Goal: Communication & Community: Answer question/provide support

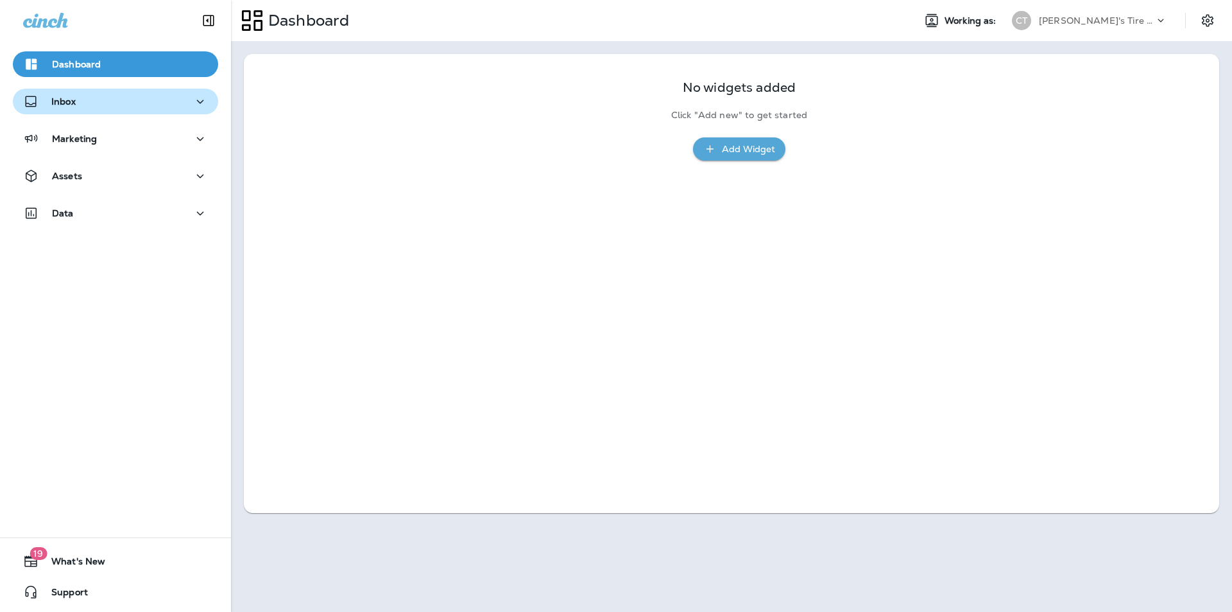
click at [128, 104] on div "Inbox" at bounding box center [115, 102] width 185 height 16
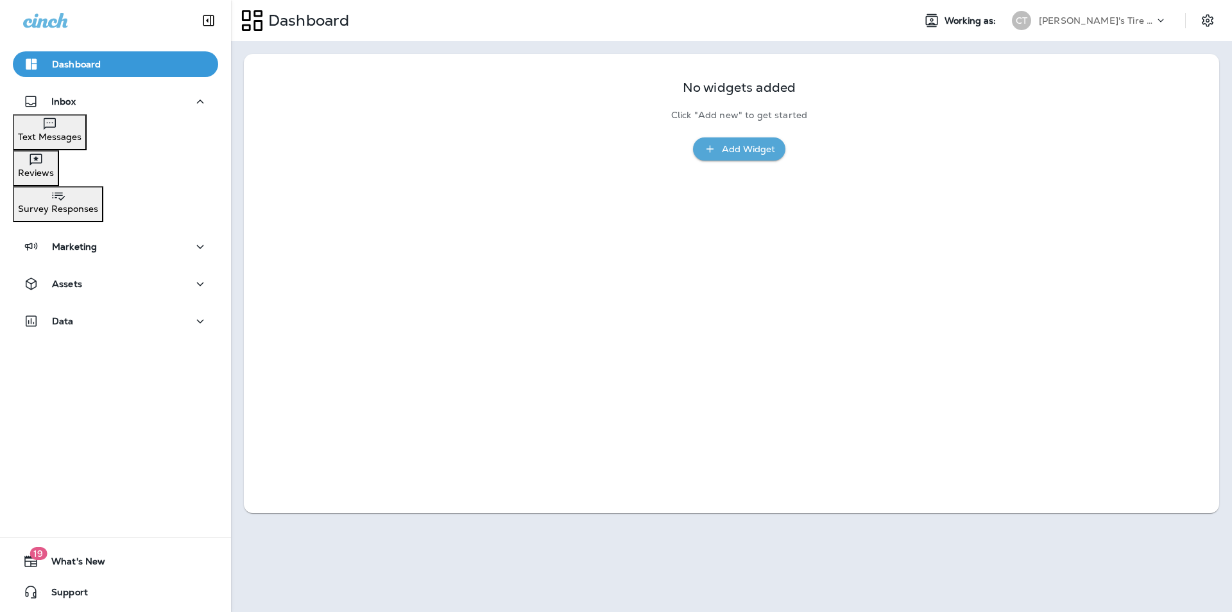
click at [82, 128] on div "Text Messages" at bounding box center [50, 129] width 64 height 26
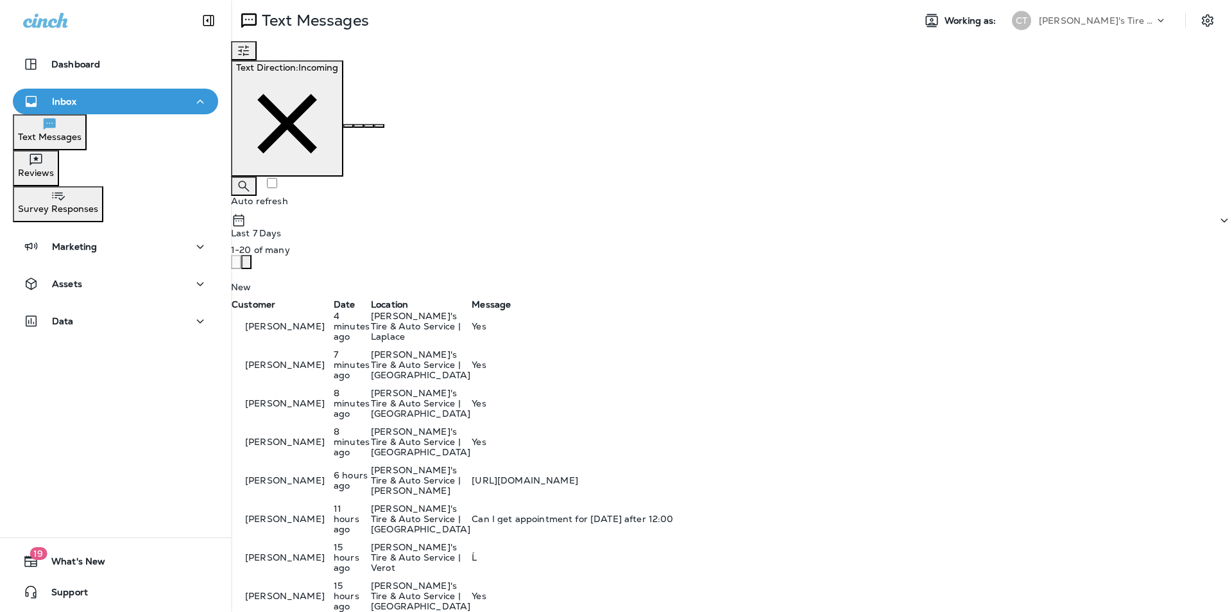
click at [471, 503] on p "[PERSON_NAME]'s Tire & Auto Service | [GEOGRAPHIC_DATA]" at bounding box center [420, 518] width 99 height 31
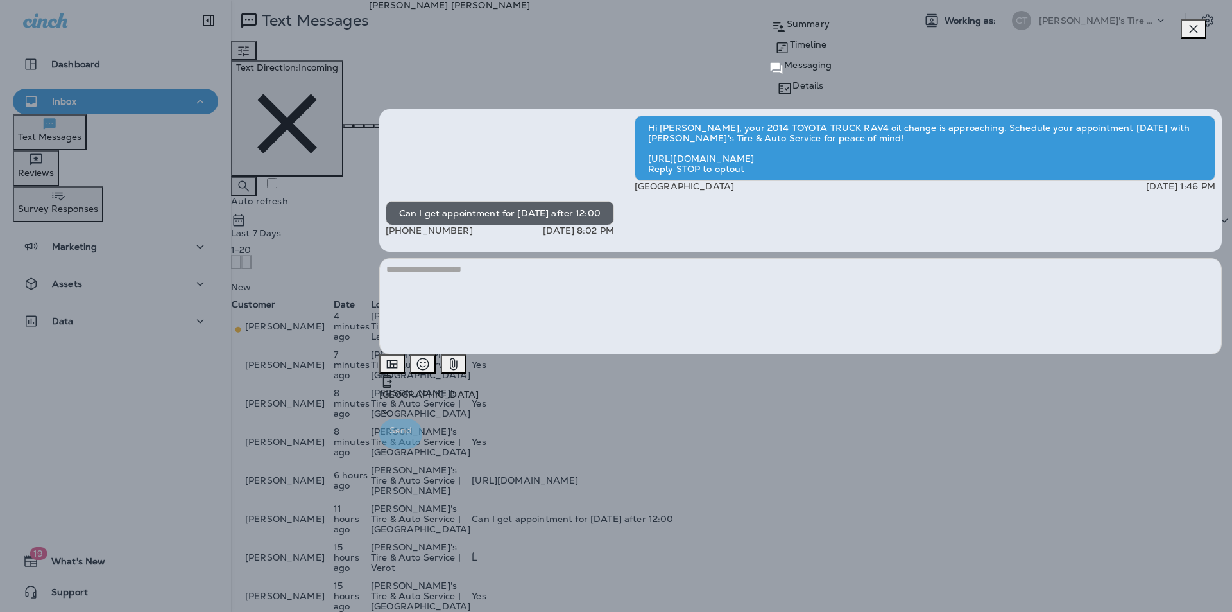
click at [647, 30] on icon "button" at bounding box center [1193, 28] width 15 height 15
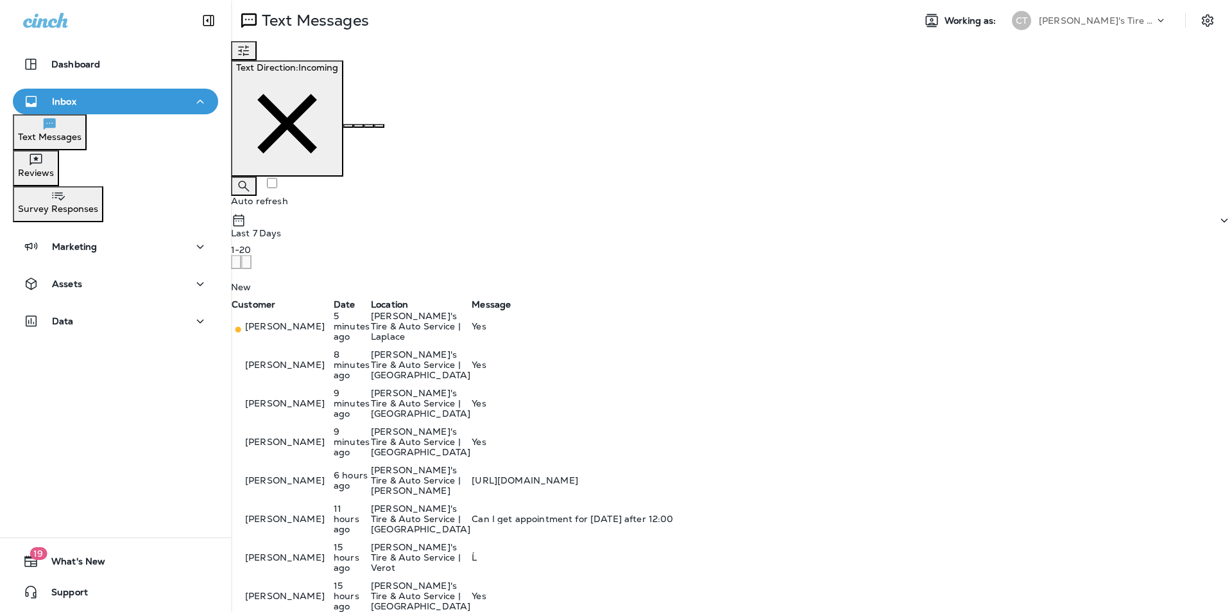
click at [54, 168] on p "Reviews" at bounding box center [36, 173] width 36 height 10
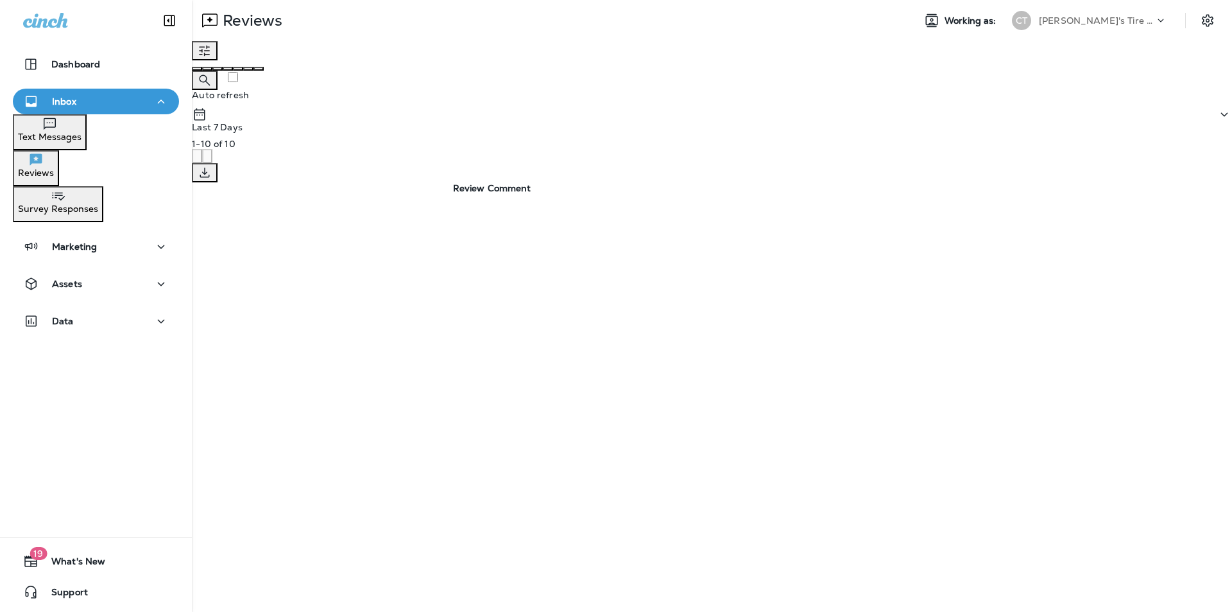
drag, startPoint x: 794, startPoint y: 300, endPoint x: 782, endPoint y: 299, distance: 11.6
type textarea "**********"
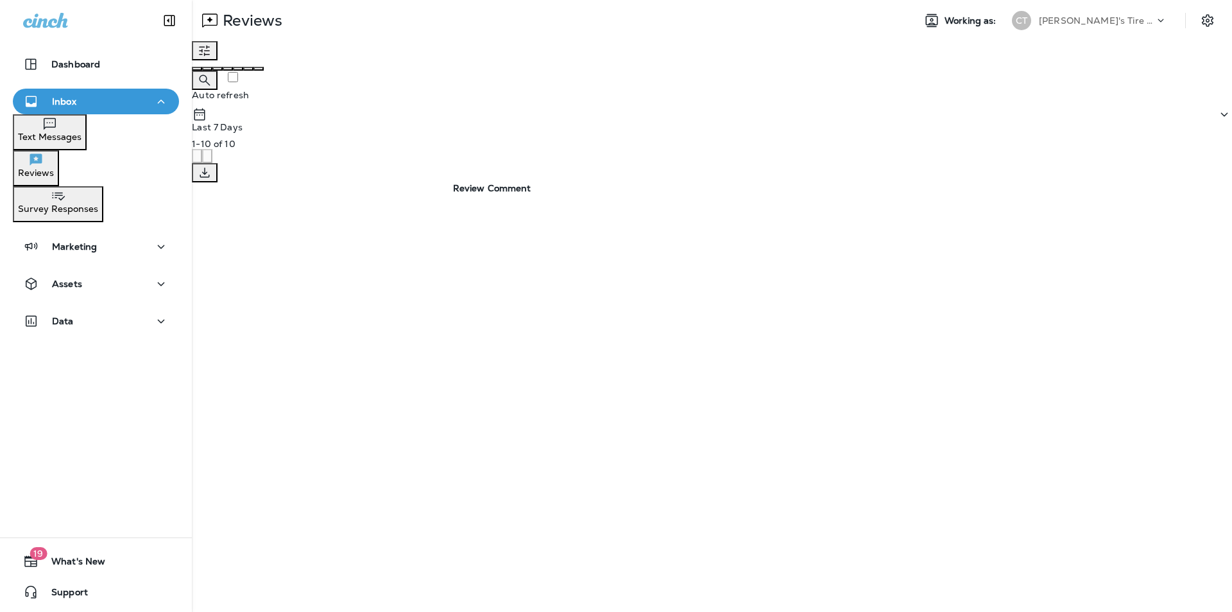
click at [5, 8] on icon "close" at bounding box center [5, 8] width 0 height 0
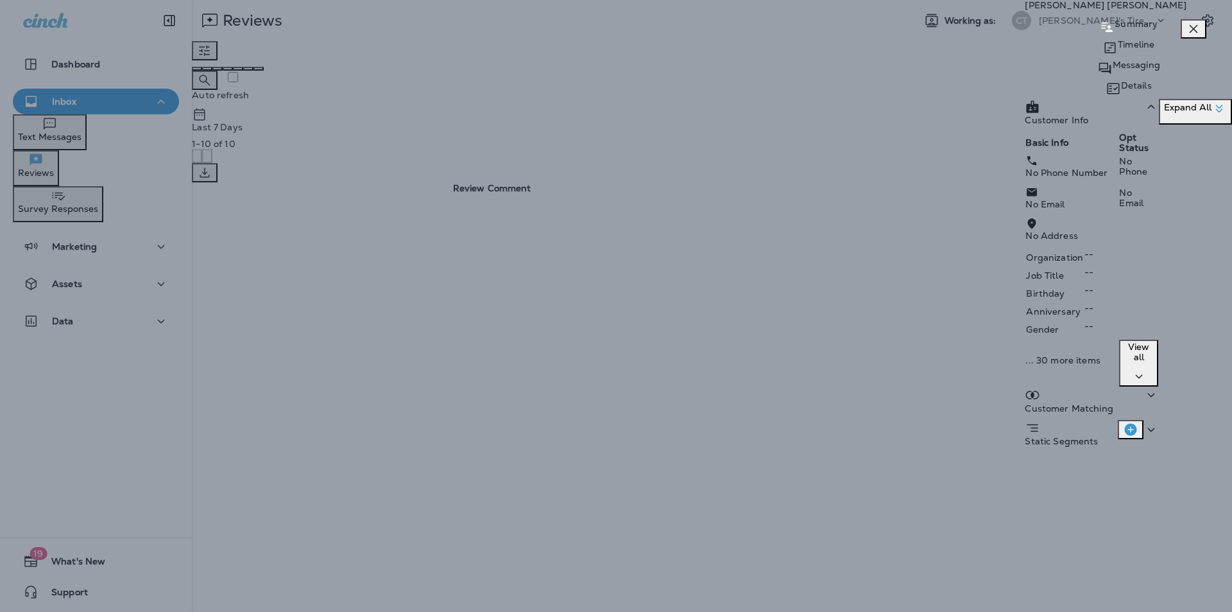
click at [647, 30] on icon "button" at bounding box center [1193, 28] width 15 height 15
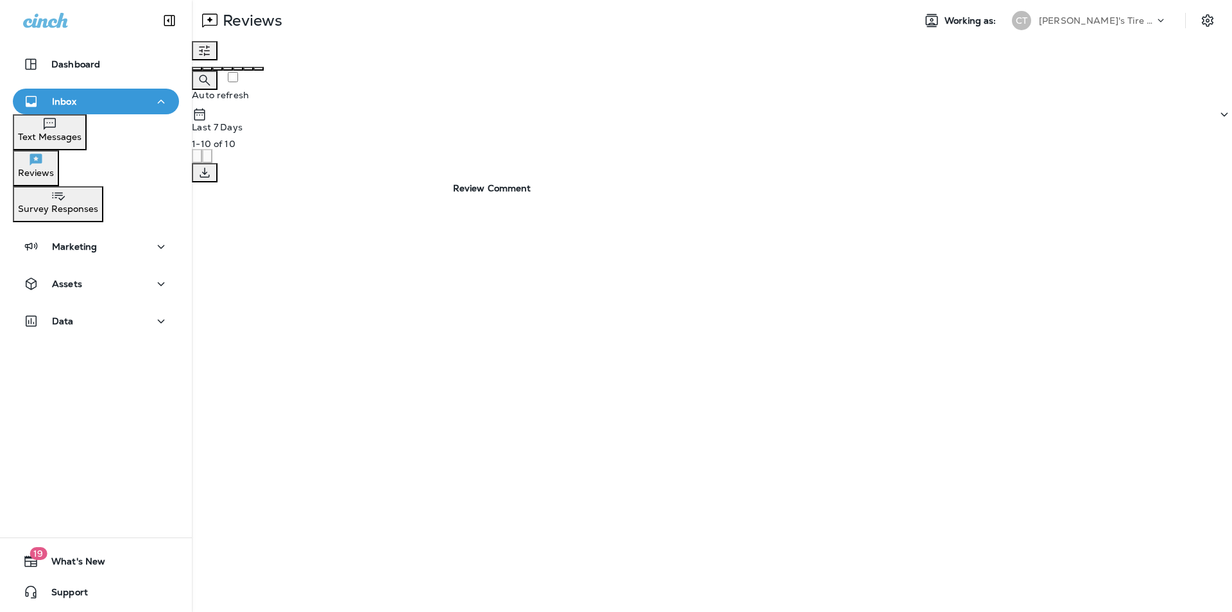
paste textarea "**********"
type textarea "**********"
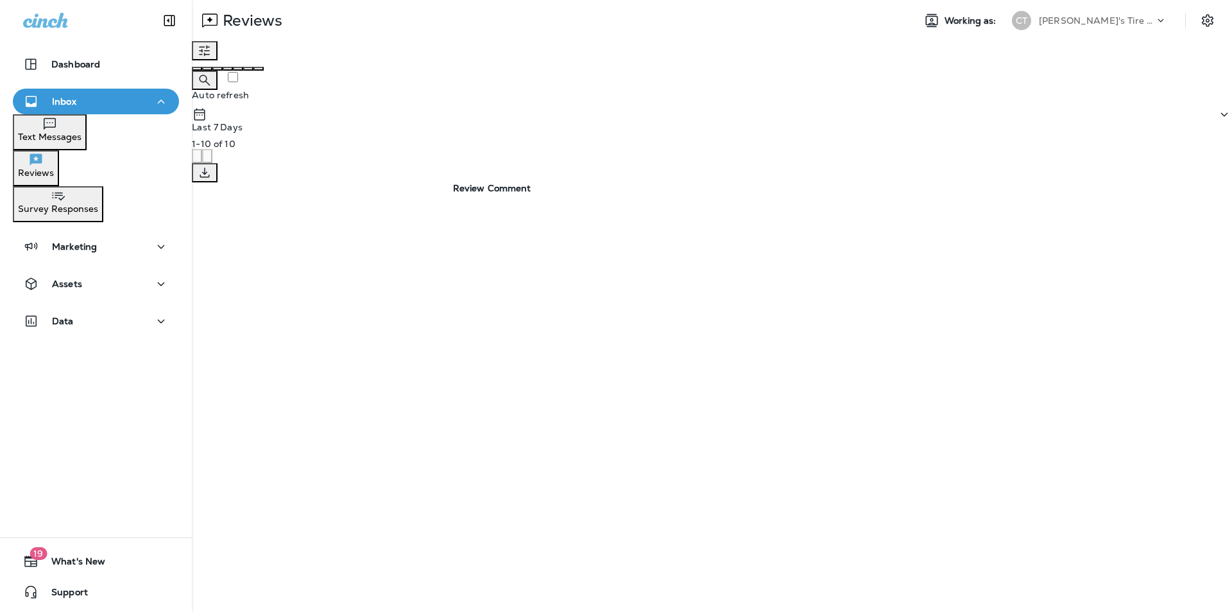
click at [5, 8] on icon "close" at bounding box center [5, 8] width 0 height 0
click at [54, 169] on p "Reviews" at bounding box center [36, 173] width 36 height 10
click at [82, 137] on p "Text Messages" at bounding box center [50, 137] width 64 height 10
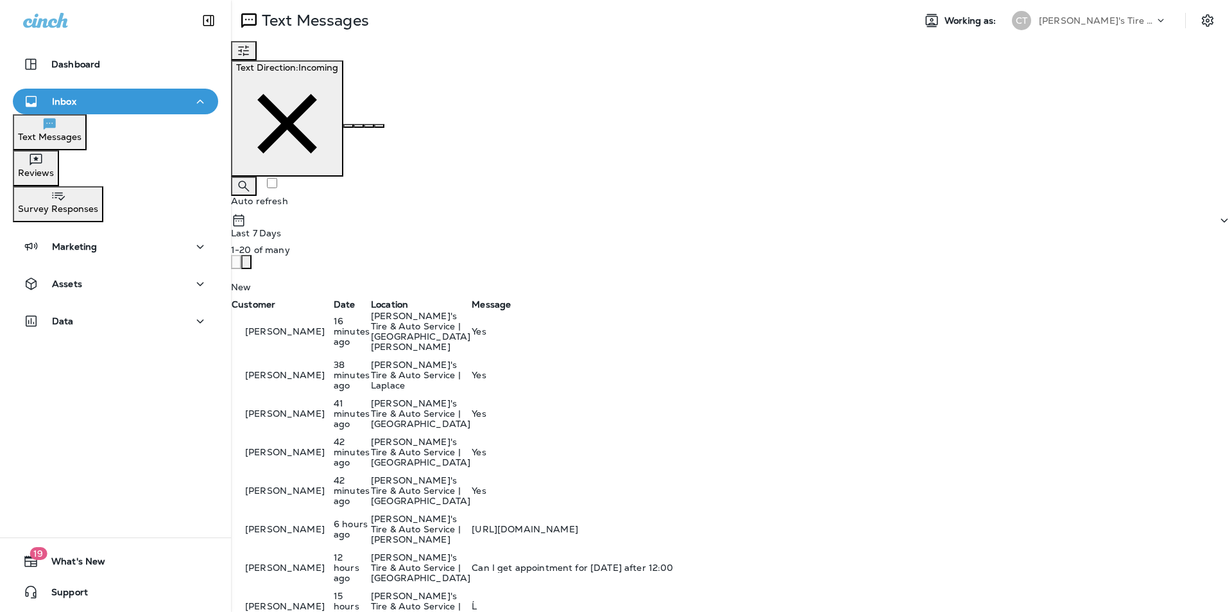
click at [54, 171] on p "Reviews" at bounding box center [36, 173] width 36 height 10
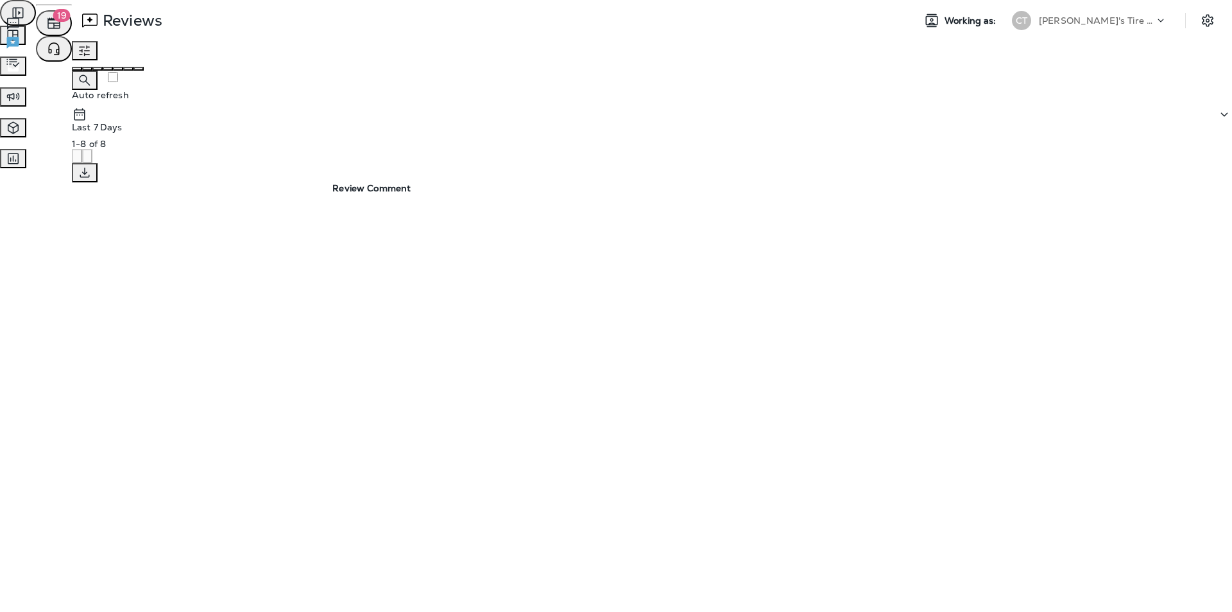
click at [85, 28] on span "Text Messages" at bounding box center [53, 23] width 64 height 12
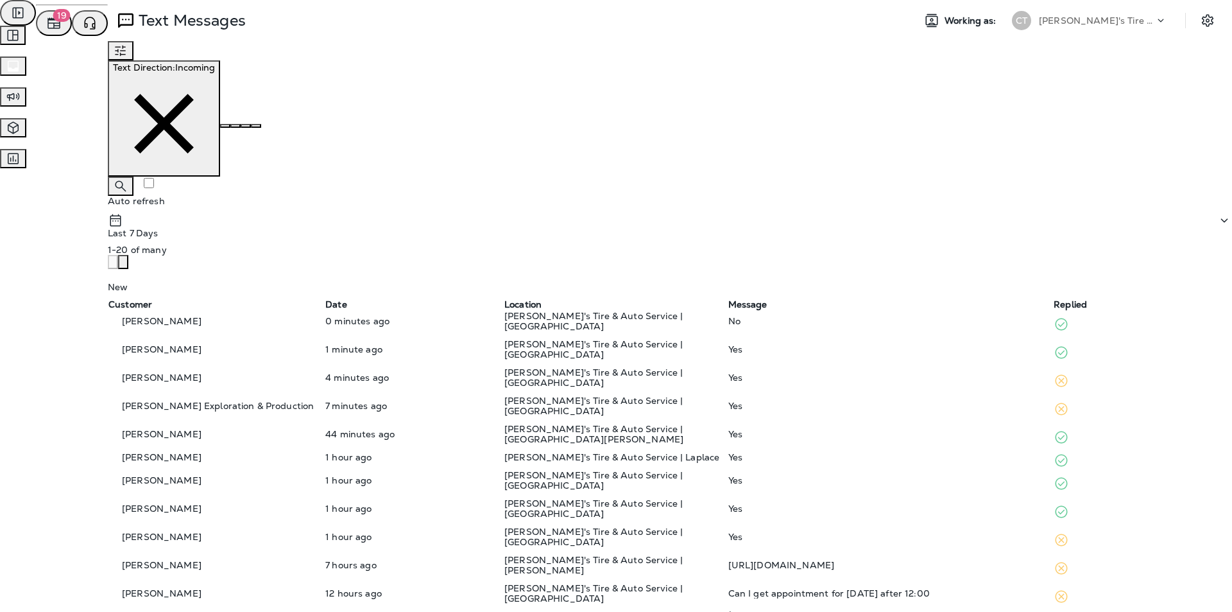
click at [647, 316] on div "No" at bounding box center [891, 321] width 324 height 10
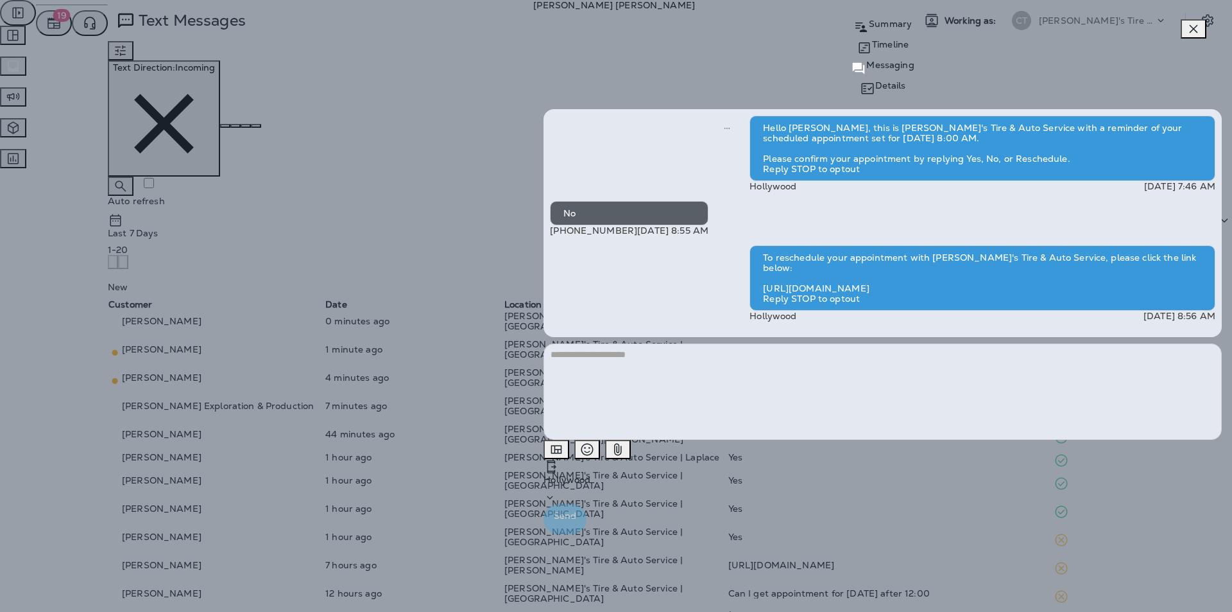
click at [647, 31] on icon "button" at bounding box center [1194, 29] width 8 height 8
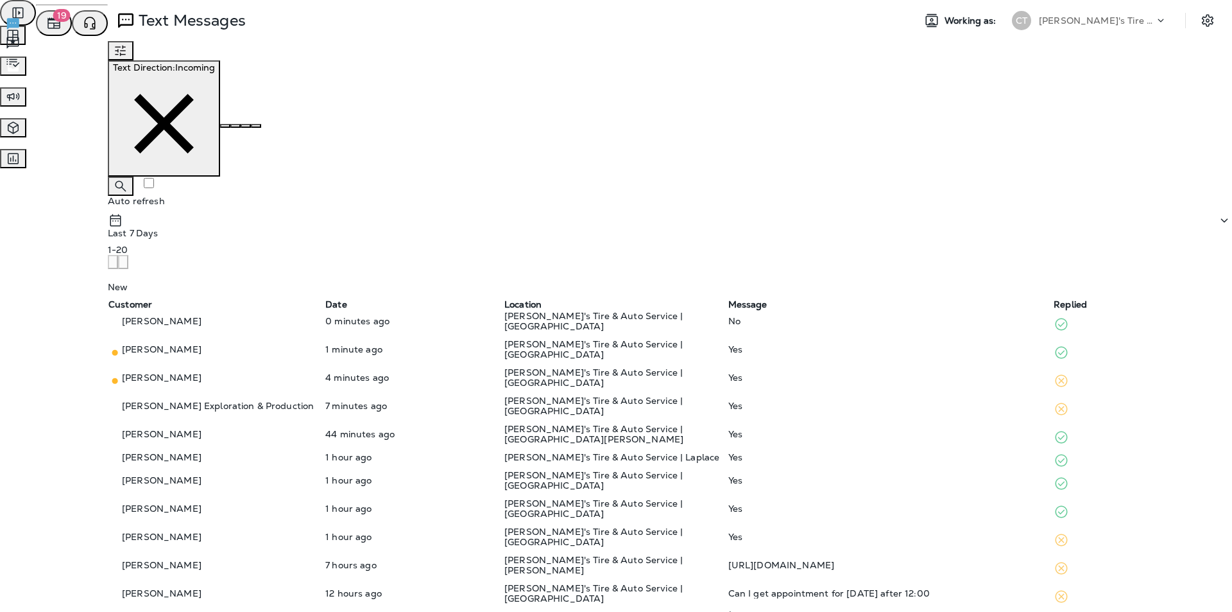
click at [101, 67] on span "Survey Responses" at bounding box center [61, 61] width 80 height 12
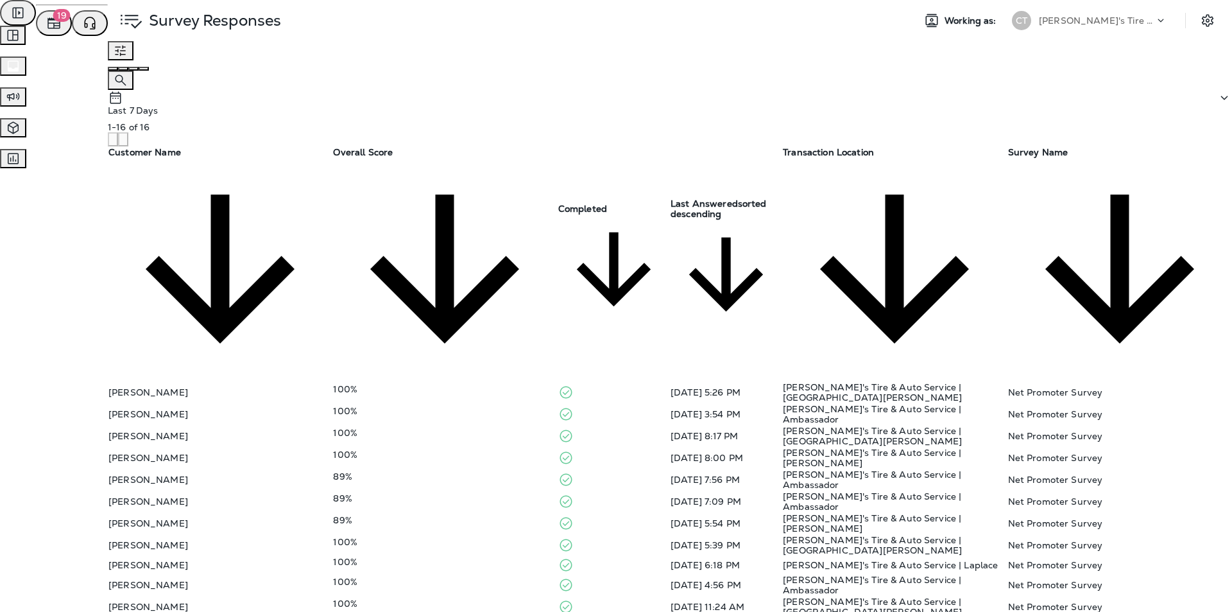
click at [472, 406] on div "100%" at bounding box center [444, 411] width 223 height 10
click at [17, 21] on icon "close" at bounding box center [12, 16] width 9 height 9
click at [461, 384] on div "100%" at bounding box center [444, 389] width 223 height 10
click at [5, 8] on icon "close" at bounding box center [5, 8] width 0 height 0
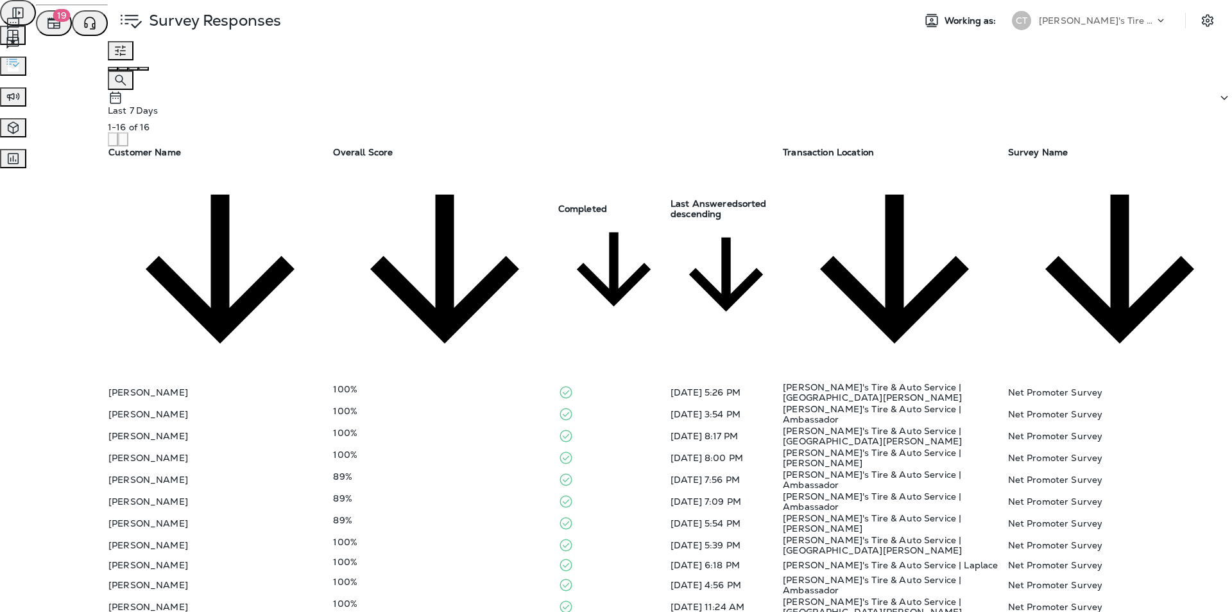
click at [85, 28] on span "Text Messages" at bounding box center [53, 23] width 64 height 12
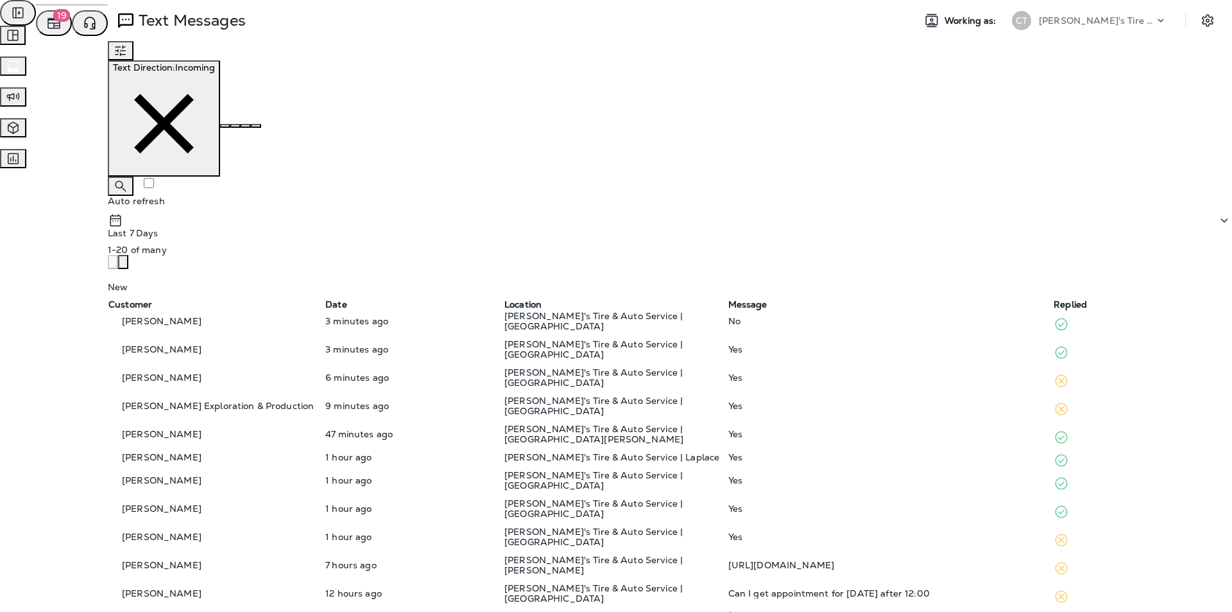
click at [647, 316] on div "No" at bounding box center [891, 321] width 324 height 10
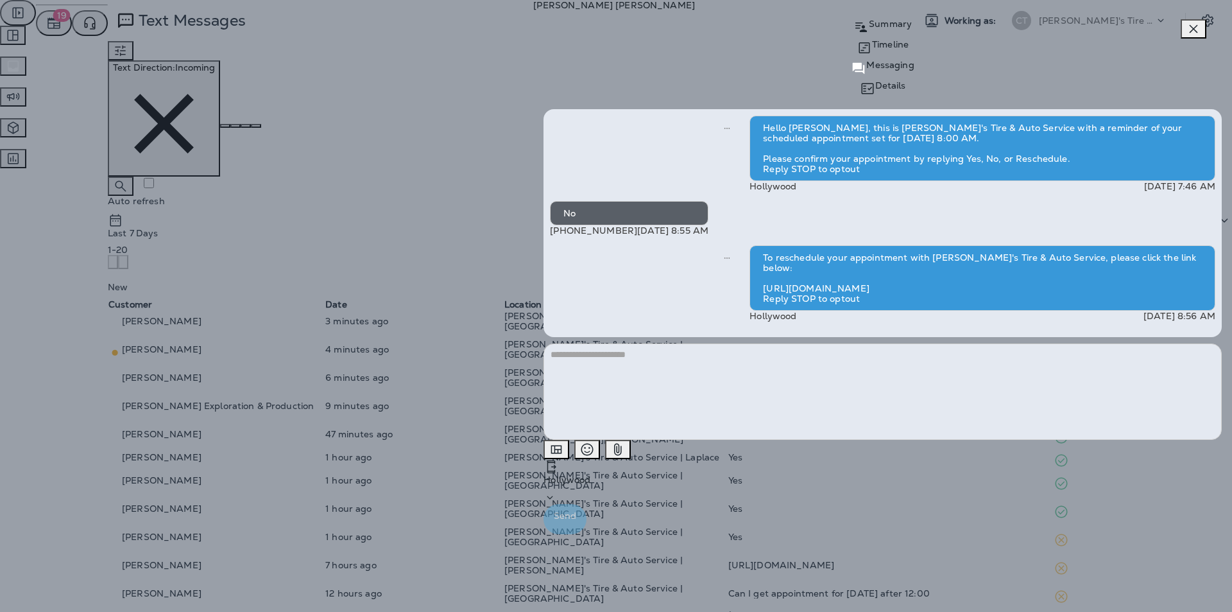
click at [647, 230] on div "[PERSON_NAME] Summary Timeline Messaging Details Hello [PERSON_NAME], this is […" at bounding box center [616, 306] width 1232 height 612
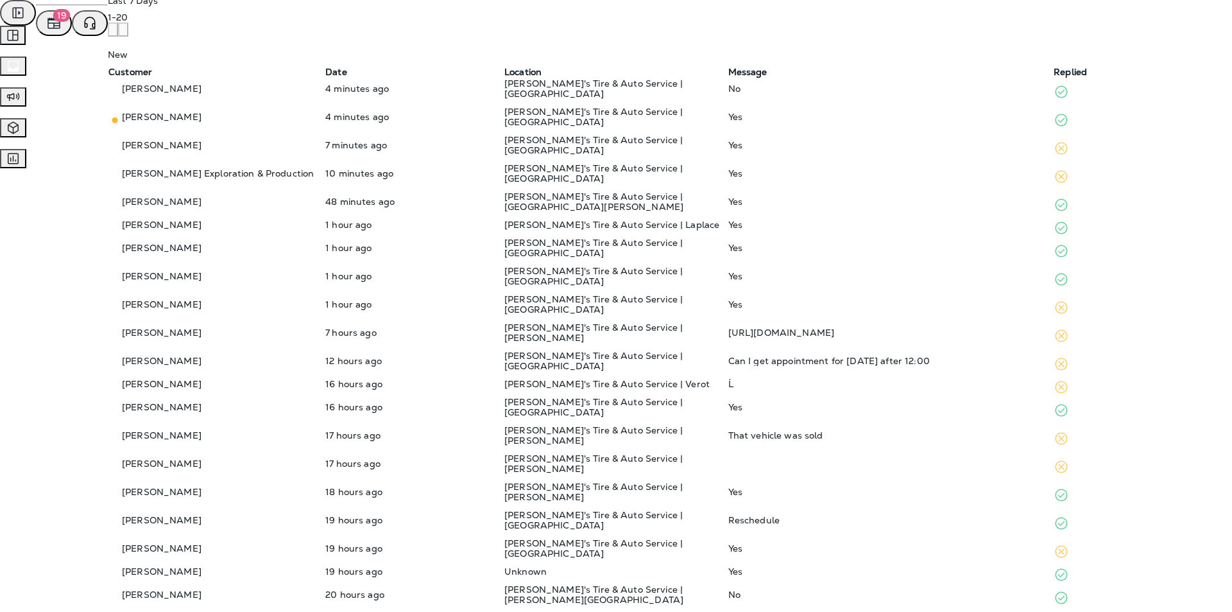
scroll to position [306, 0]
click at [647, 535] on td "No" at bounding box center [890, 597] width 325 height 28
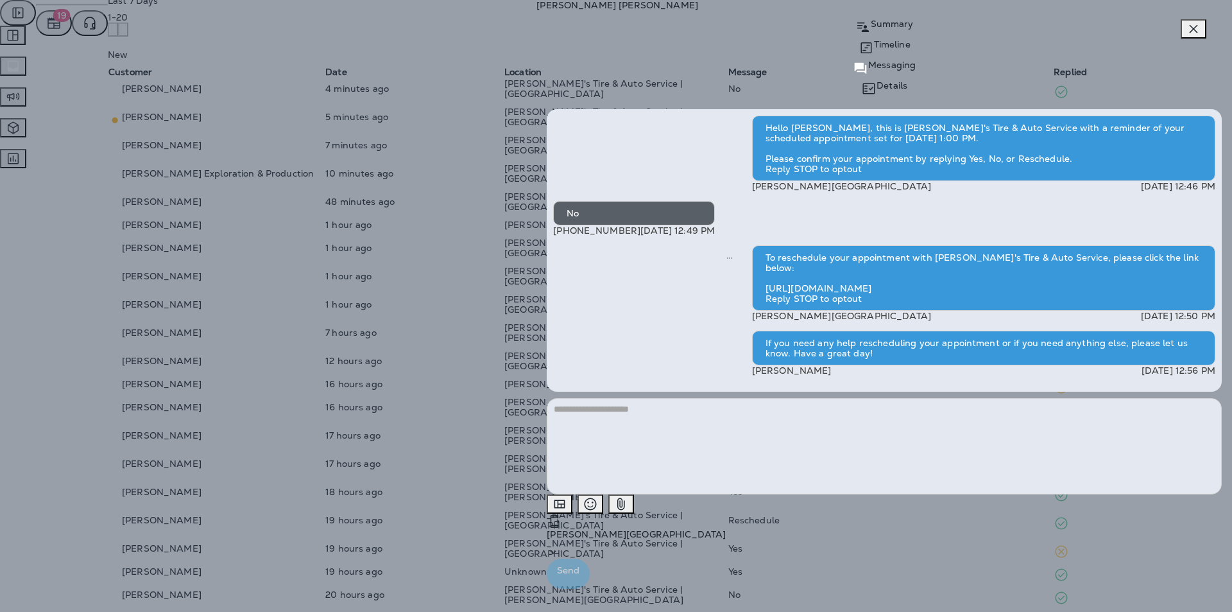
drag, startPoint x: 935, startPoint y: 410, endPoint x: 942, endPoint y: 411, distance: 7.2
click at [647, 365] on div "If you need any help rescheduling your appointment or if you need anything else…" at bounding box center [983, 348] width 463 height 35
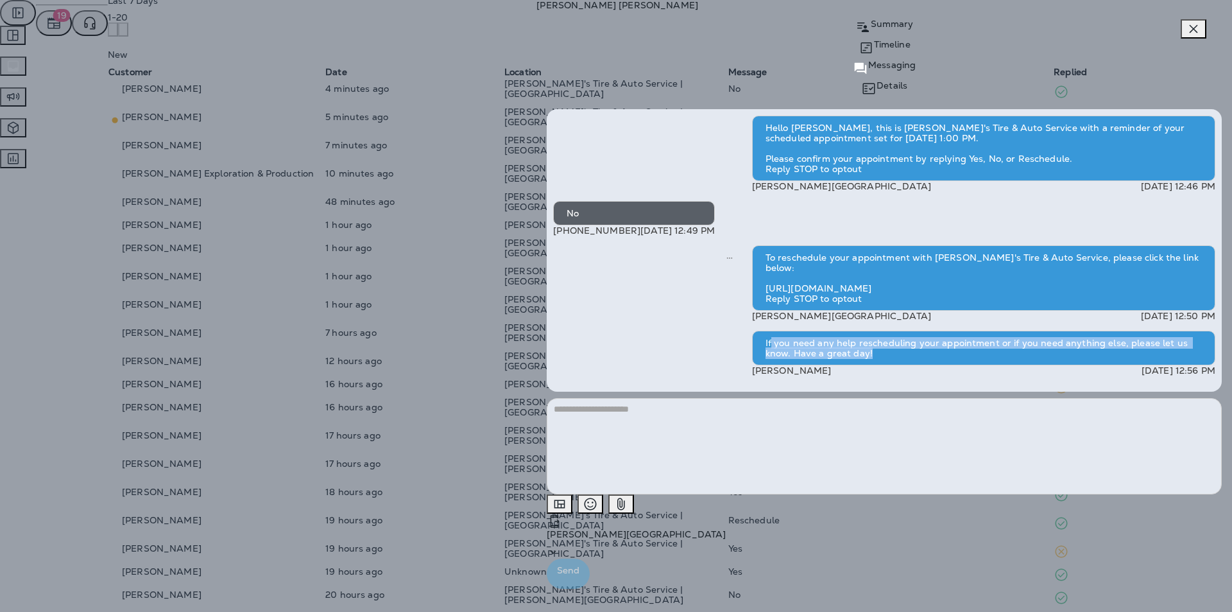
drag, startPoint x: 960, startPoint y: 414, endPoint x: 983, endPoint y: 428, distance: 26.5
click at [647, 365] on div "If you need any help rescheduling your appointment or if you need anything else…" at bounding box center [983, 348] width 463 height 35
drag, startPoint x: 935, startPoint y: 408, endPoint x: 987, endPoint y: 433, distance: 57.4
click at [647, 365] on div "If you need any help rescheduling your appointment or if you need anything else…" at bounding box center [983, 348] width 463 height 35
copy div "If you need any help rescheduling your appointment or if you need anything else…"
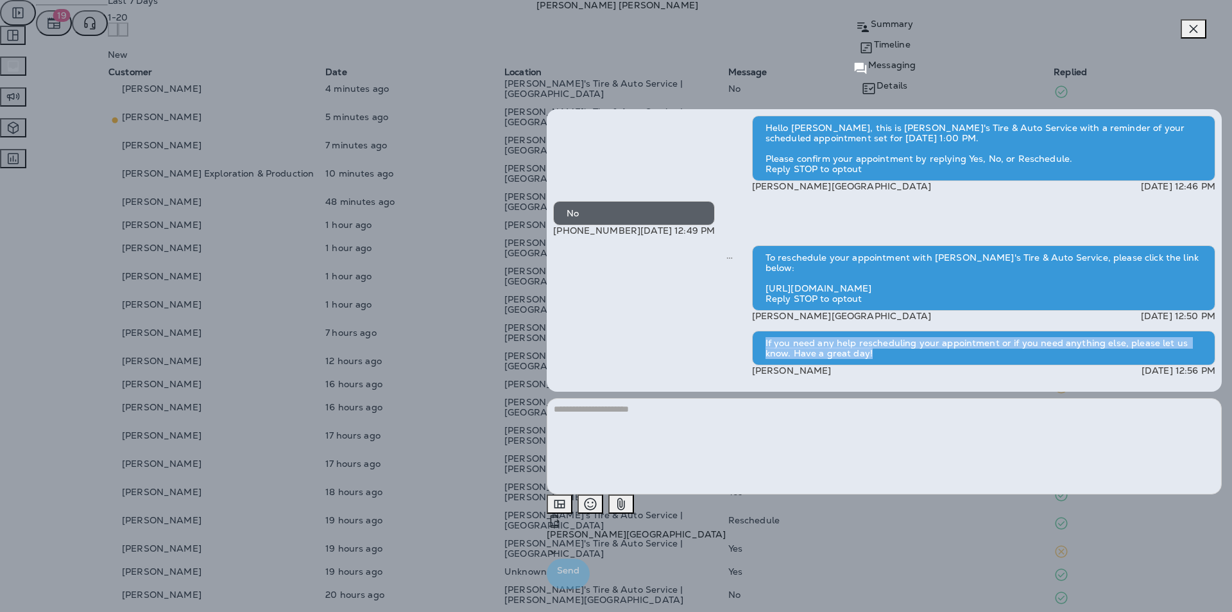
click at [647, 130] on div "[PERSON_NAME] Summary Timeline Messaging Details Hello [PERSON_NAME], this is […" at bounding box center [616, 306] width 1232 height 612
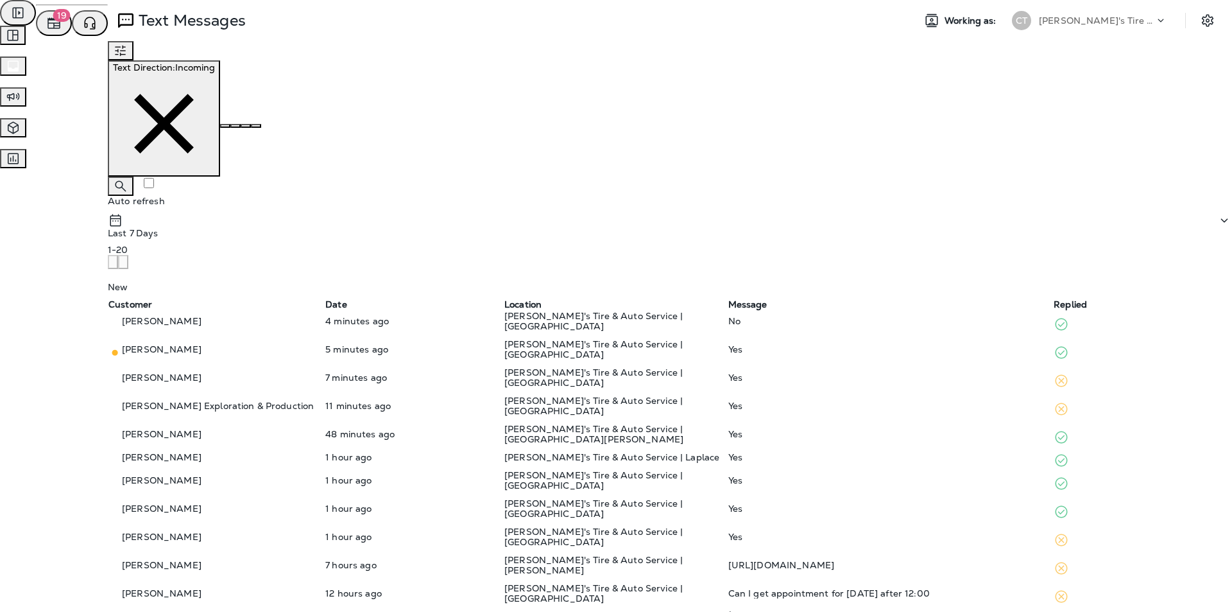
click at [647, 316] on div "No" at bounding box center [891, 321] width 324 height 10
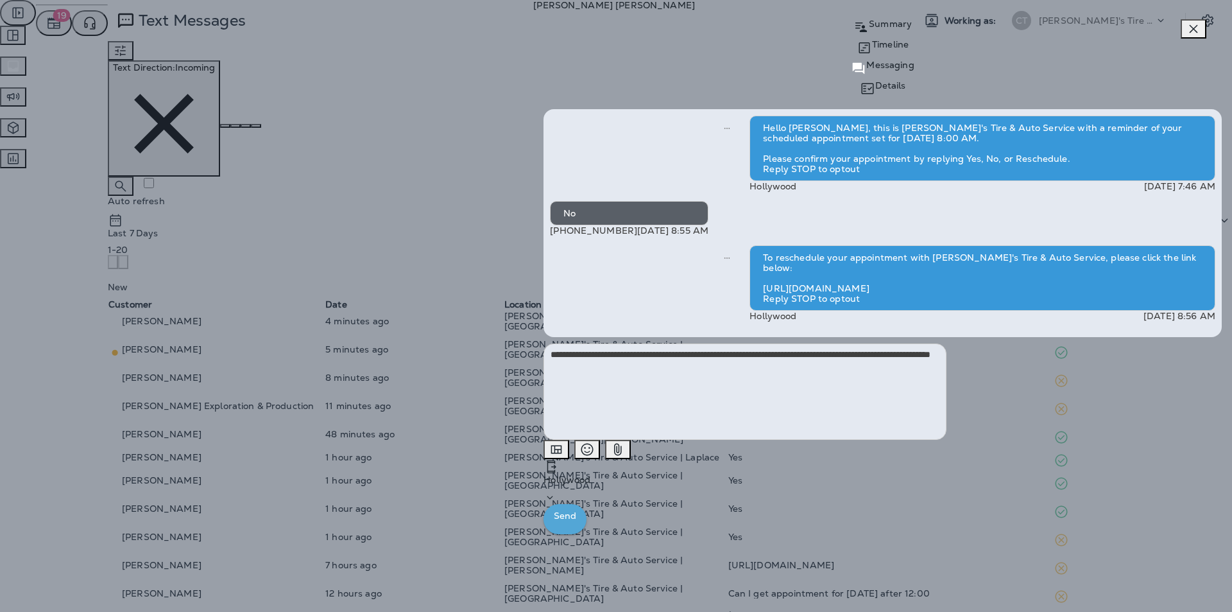
type textarea "**********"
click at [576, 524] on p "Send" at bounding box center [565, 516] width 22 height 16
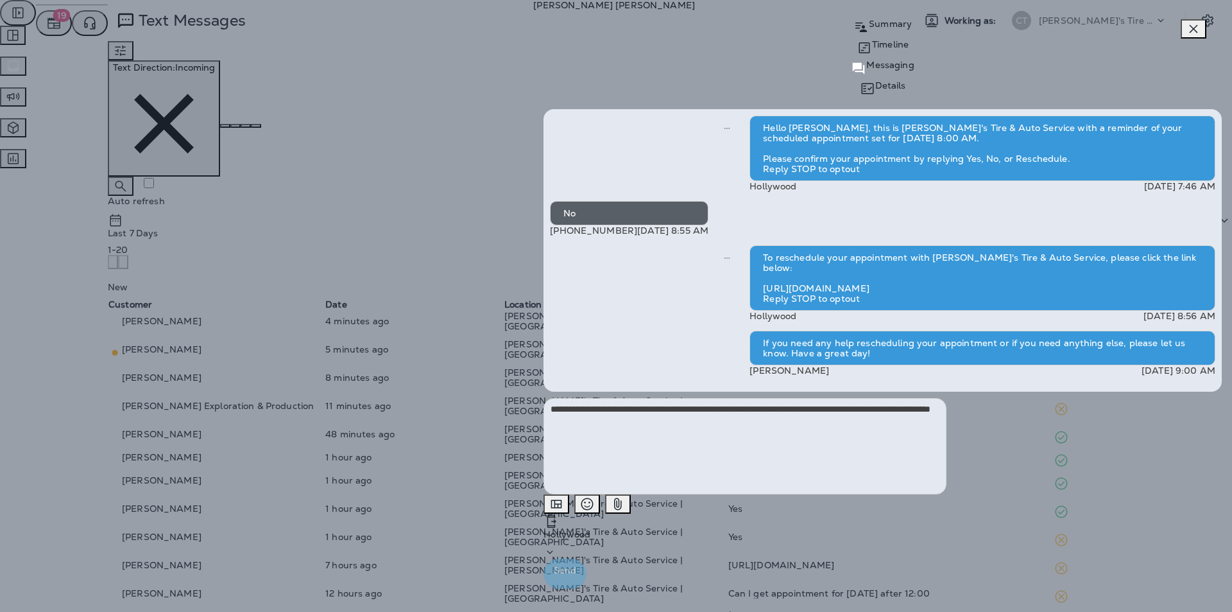
click at [647, 30] on icon "button" at bounding box center [1194, 29] width 8 height 8
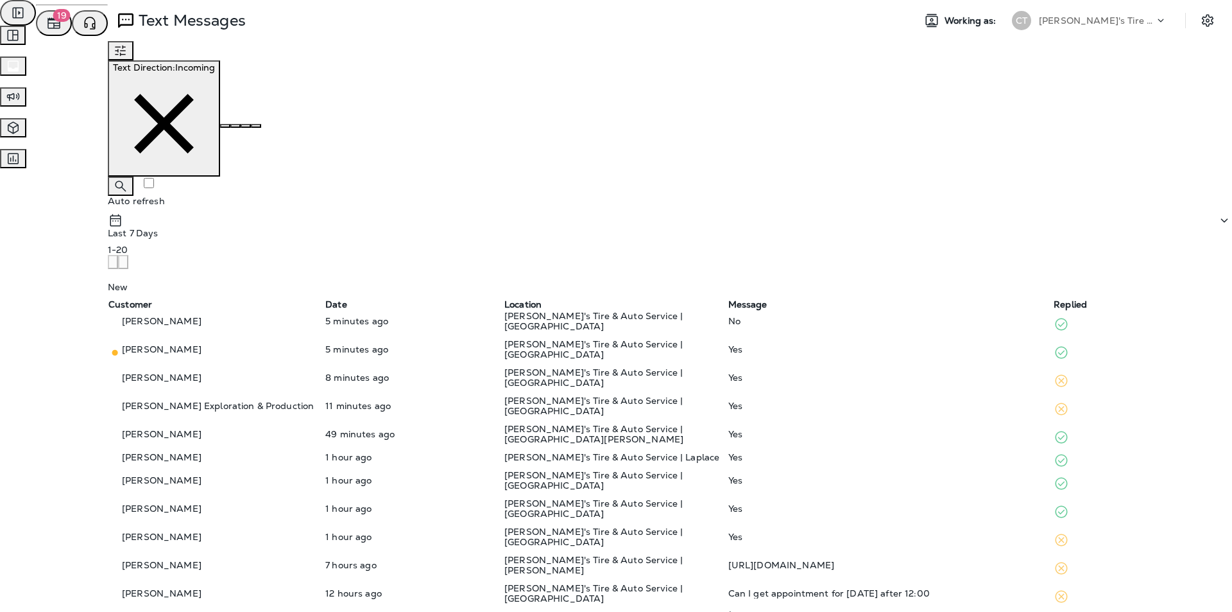
click at [647, 344] on div "Yes" at bounding box center [891, 349] width 324 height 10
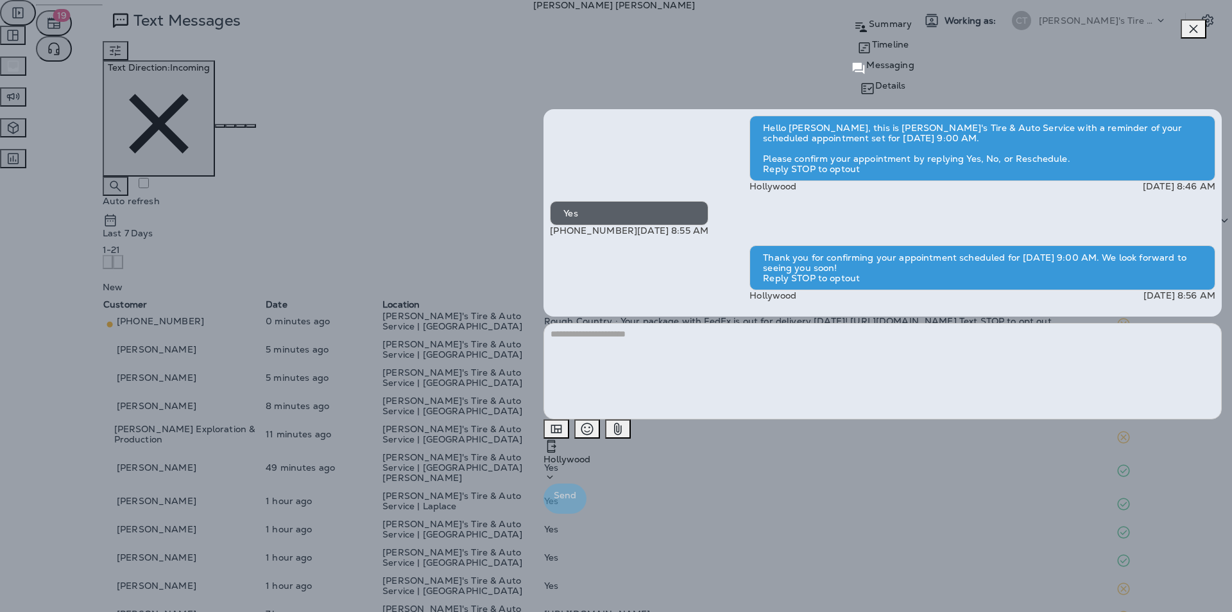
click at [647, 30] on icon "button" at bounding box center [1193, 28] width 15 height 15
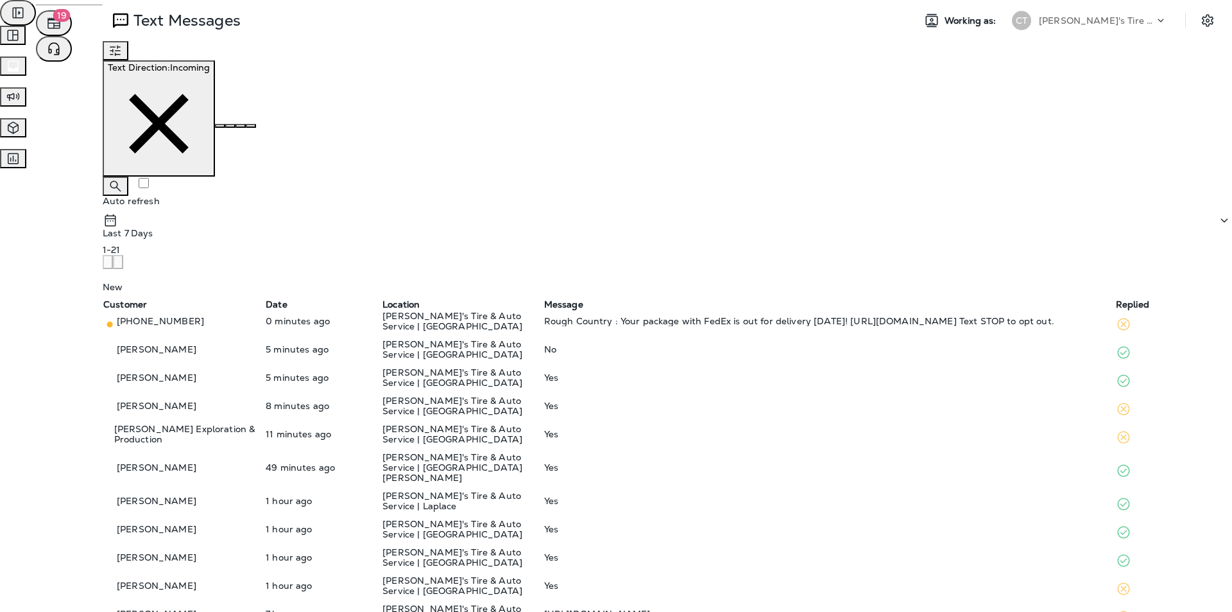
click at [542, 311] on p "[PERSON_NAME]'s Tire & Auto Service | [GEOGRAPHIC_DATA]" at bounding box center [463, 321] width 160 height 21
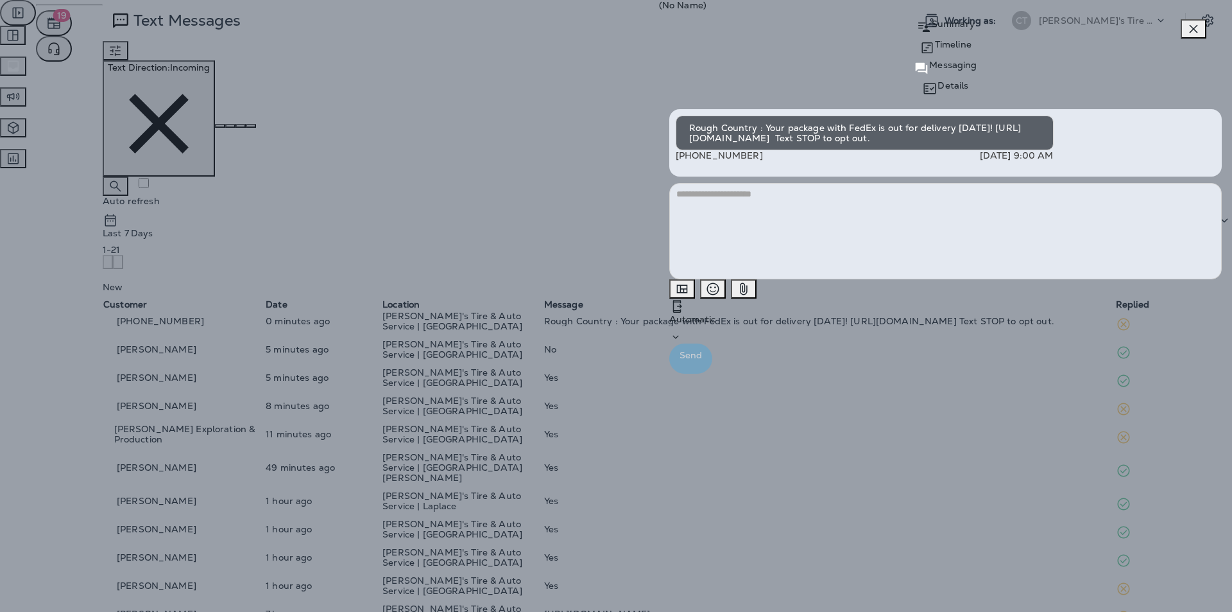
click at [647, 31] on icon "button" at bounding box center [1193, 28] width 15 height 15
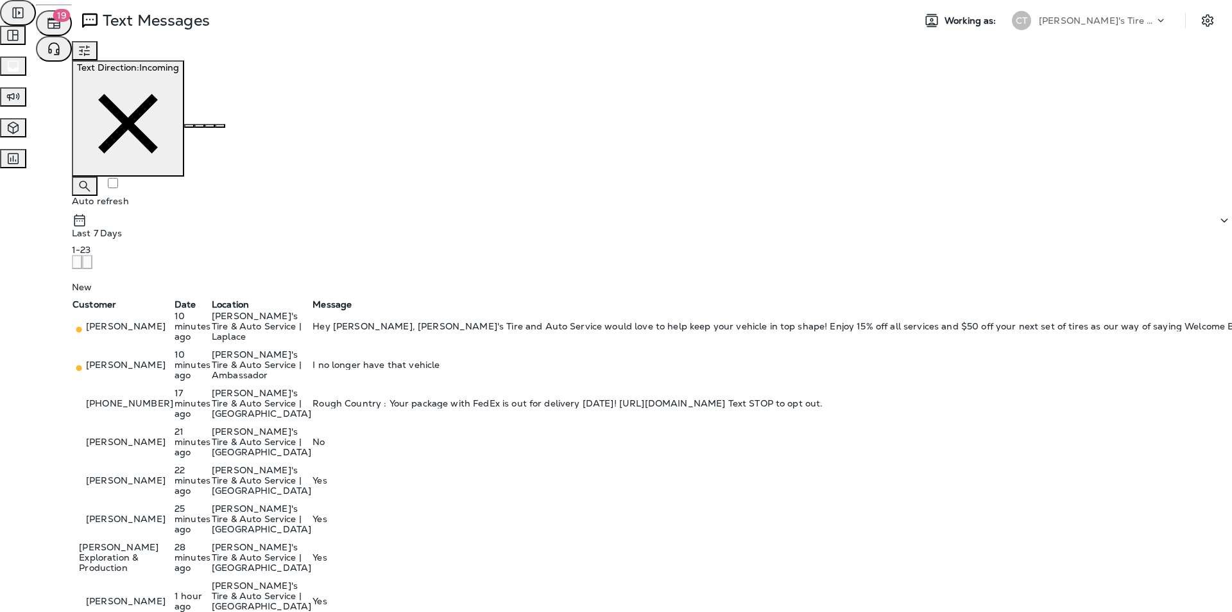
click at [647, 359] on div "I no longer have that vehicle" at bounding box center [964, 364] width 1303 height 10
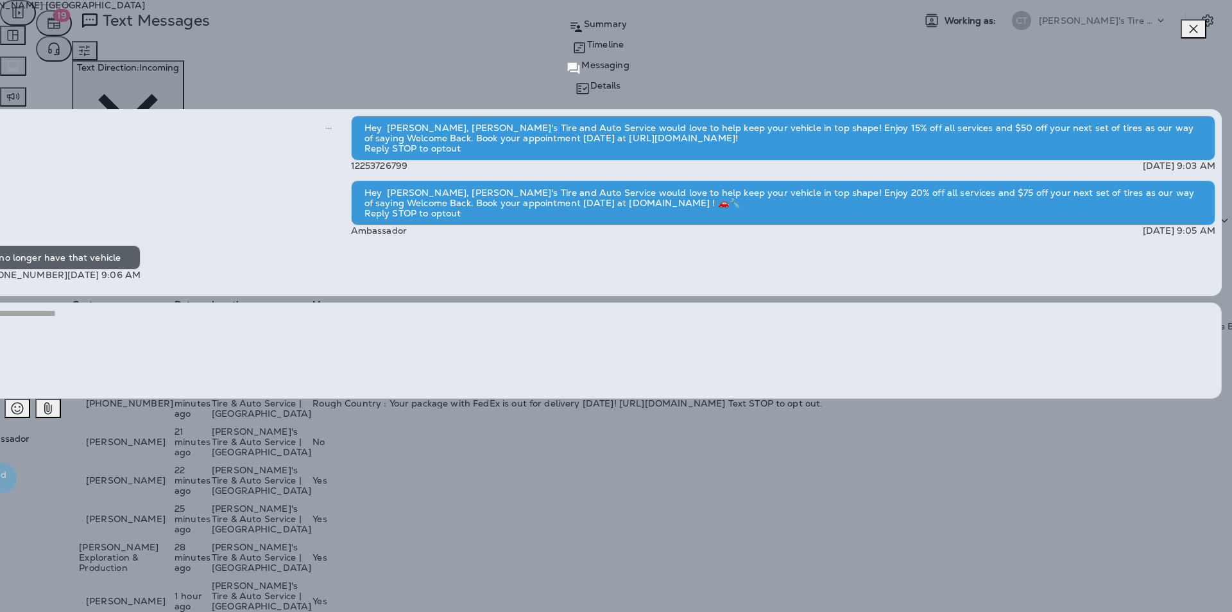
click at [627, 29] on p "Summary" at bounding box center [605, 24] width 43 height 10
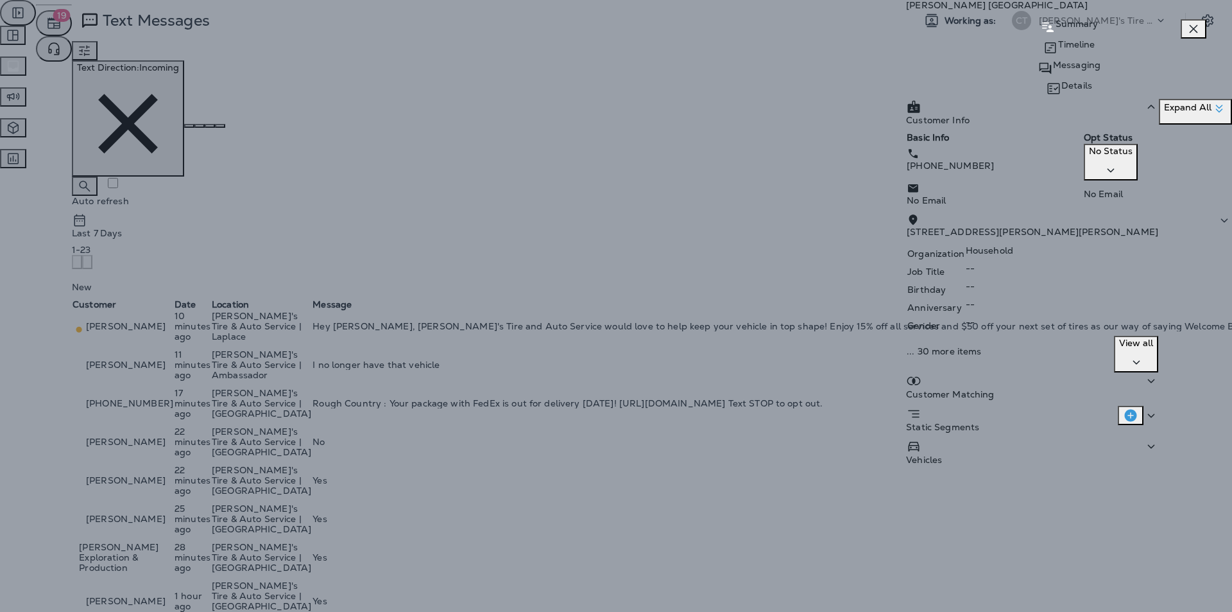
click at [647, 178] on icon "button" at bounding box center [1110, 170] width 15 height 16
click at [647, 233] on p "Opt out" at bounding box center [1117, 233] width 56 height 10
click at [80, 84] on div "Confirm" at bounding box center [62, 79] width 35 height 10
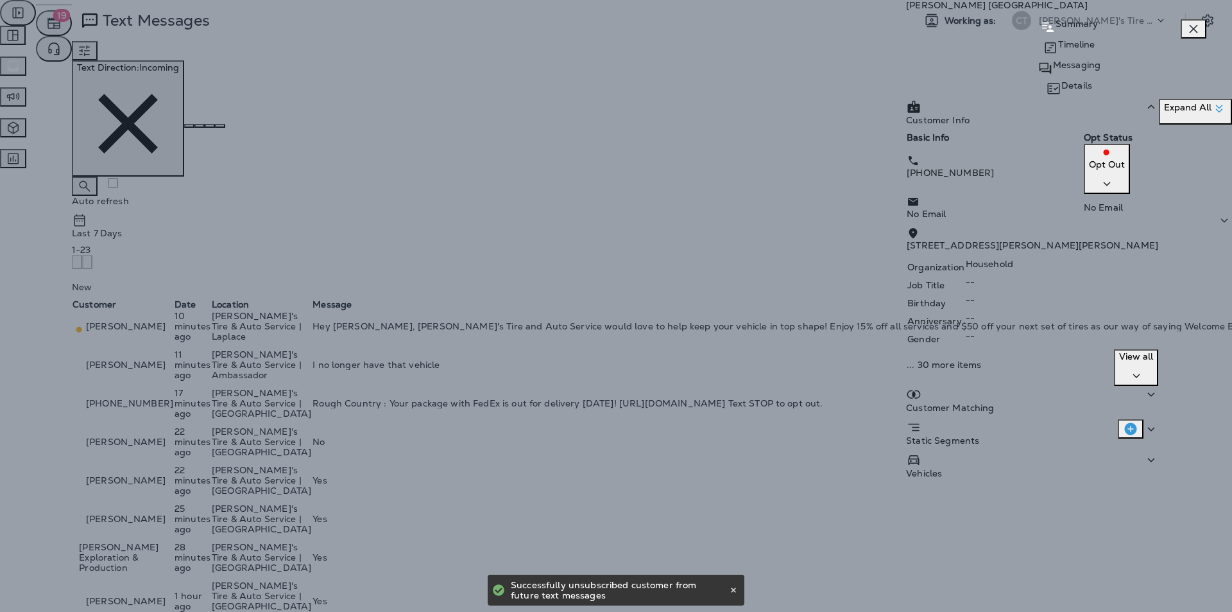
click at [647, 30] on icon "button" at bounding box center [1193, 28] width 15 height 15
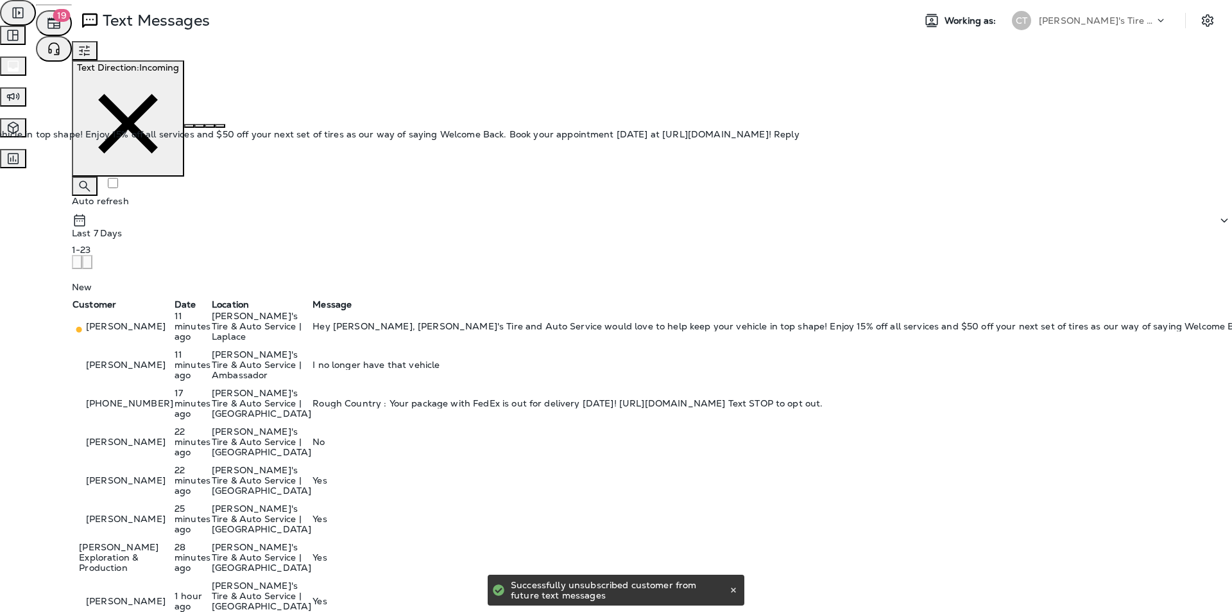
click at [647, 321] on div "Hey [PERSON_NAME], [PERSON_NAME]'s Tire and Auto Service would love to help kee…" at bounding box center [964, 326] width 1303 height 10
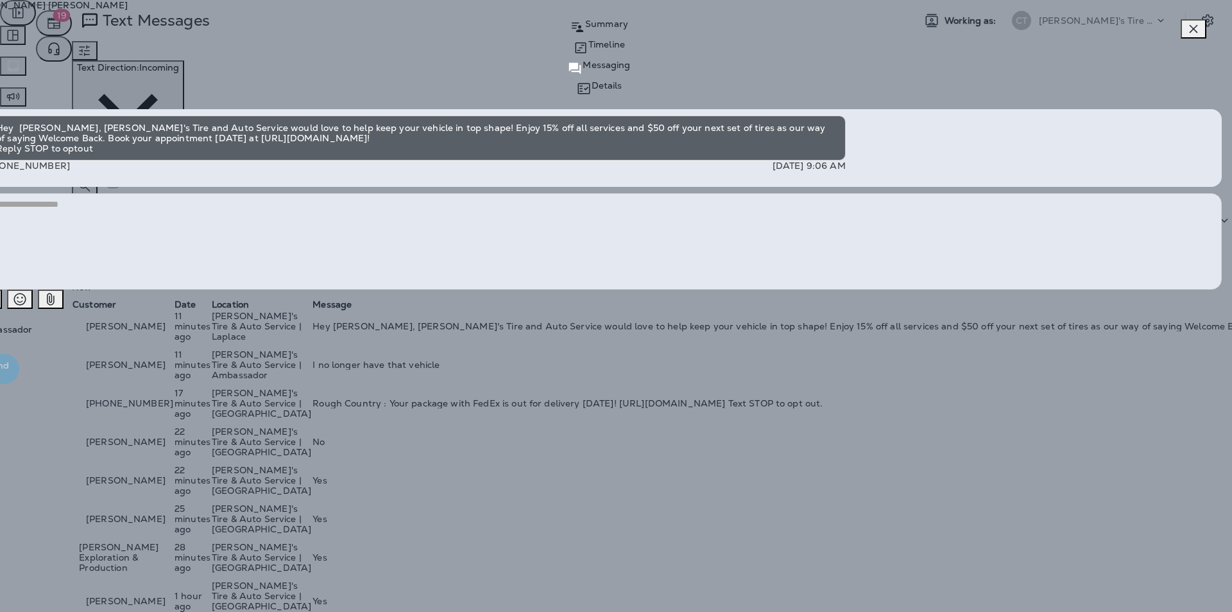
click at [647, 26] on icon "button" at bounding box center [1193, 28] width 15 height 15
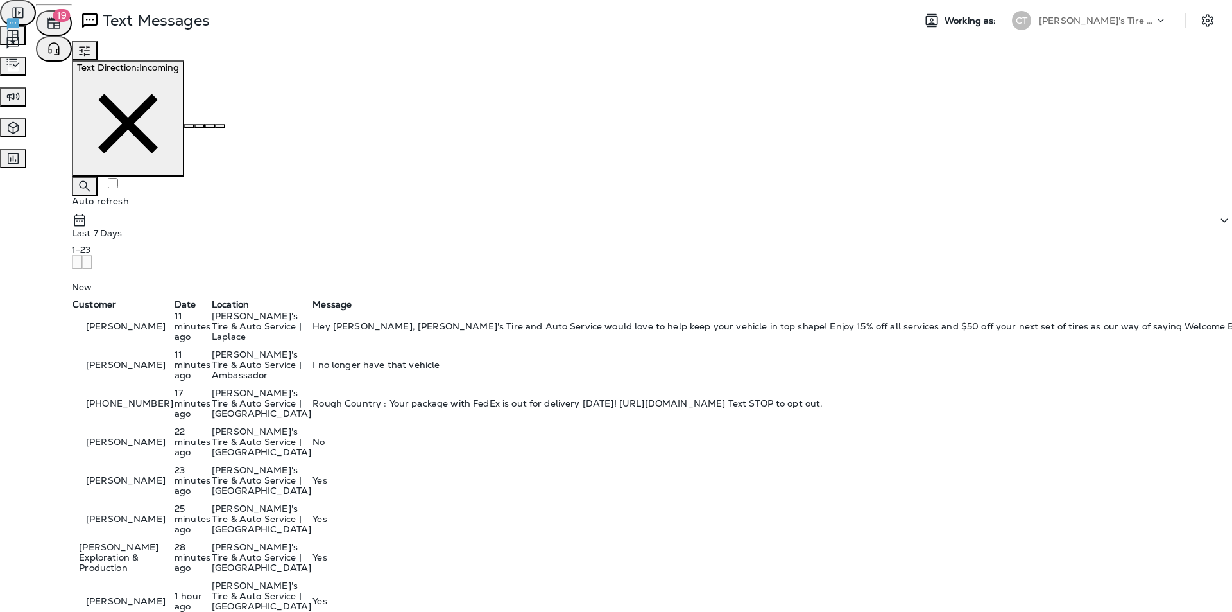
click at [56, 48] on span "Reviews" at bounding box center [39, 42] width 36 height 12
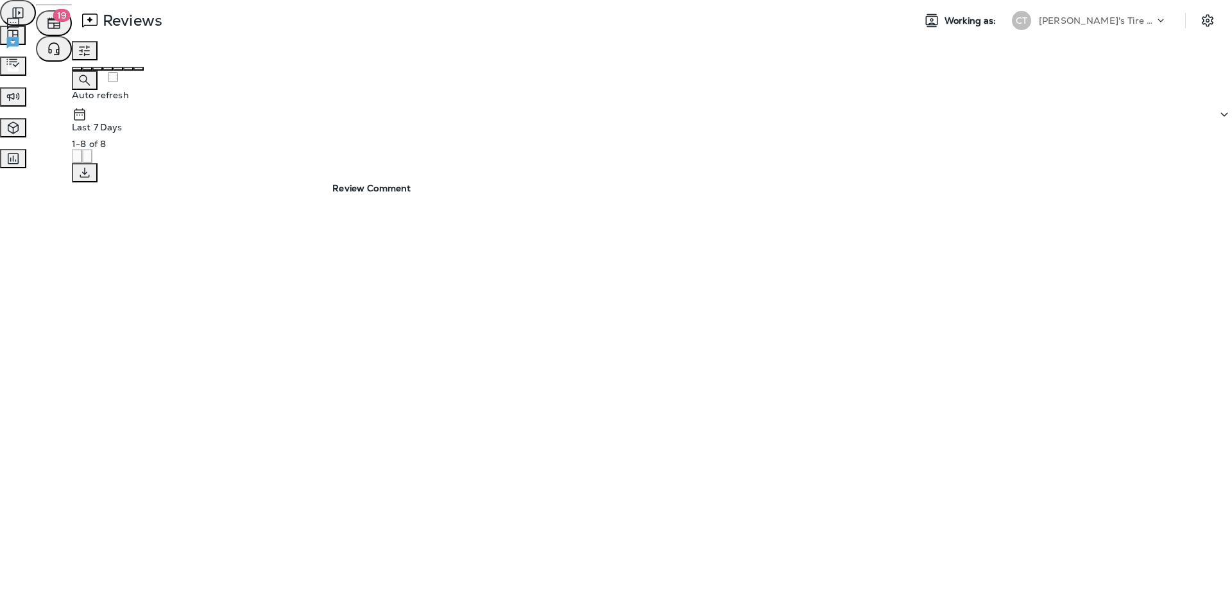
click at [85, 28] on span "Text Messages" at bounding box center [53, 23] width 64 height 12
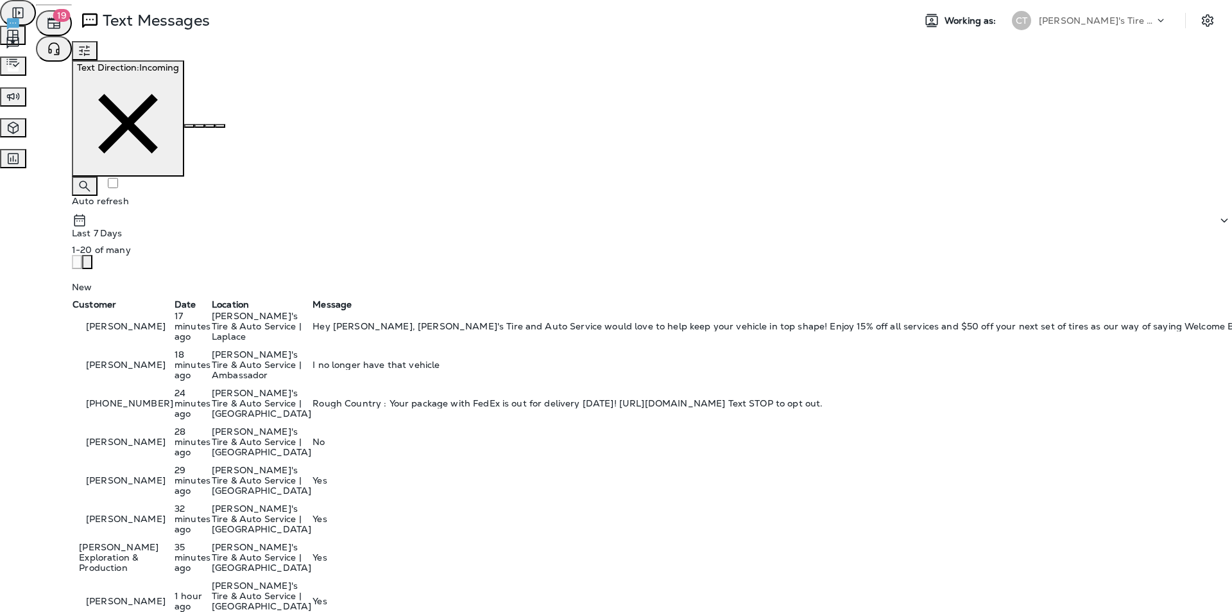
click at [56, 48] on span "Reviews" at bounding box center [39, 42] width 36 height 12
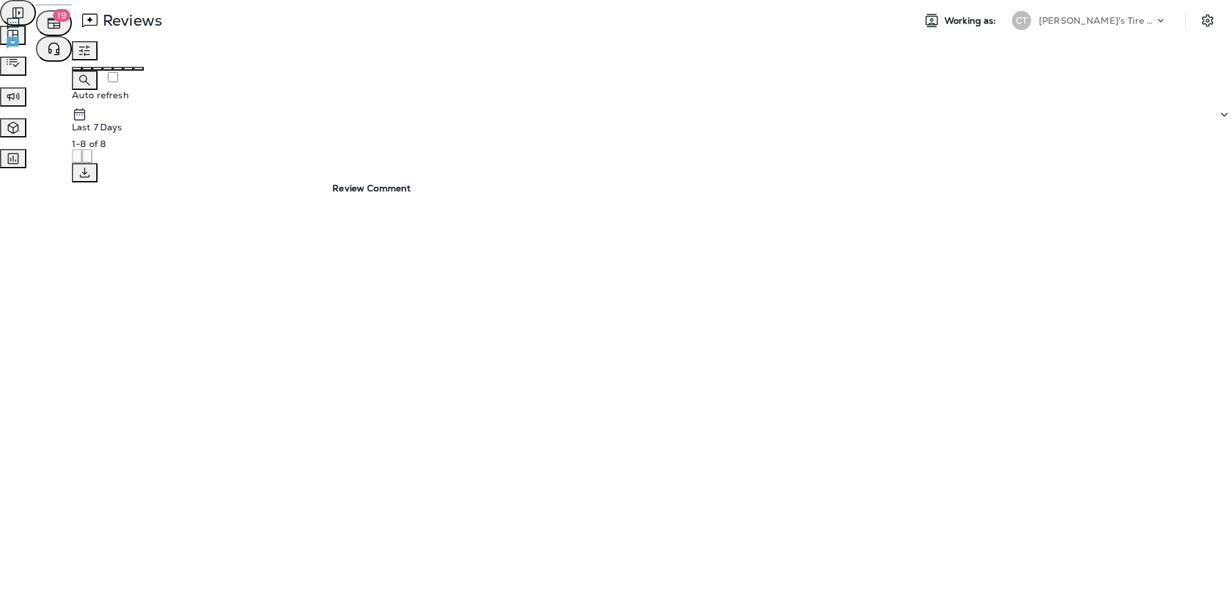
click at [101, 67] on span "Survey Responses" at bounding box center [61, 61] width 80 height 12
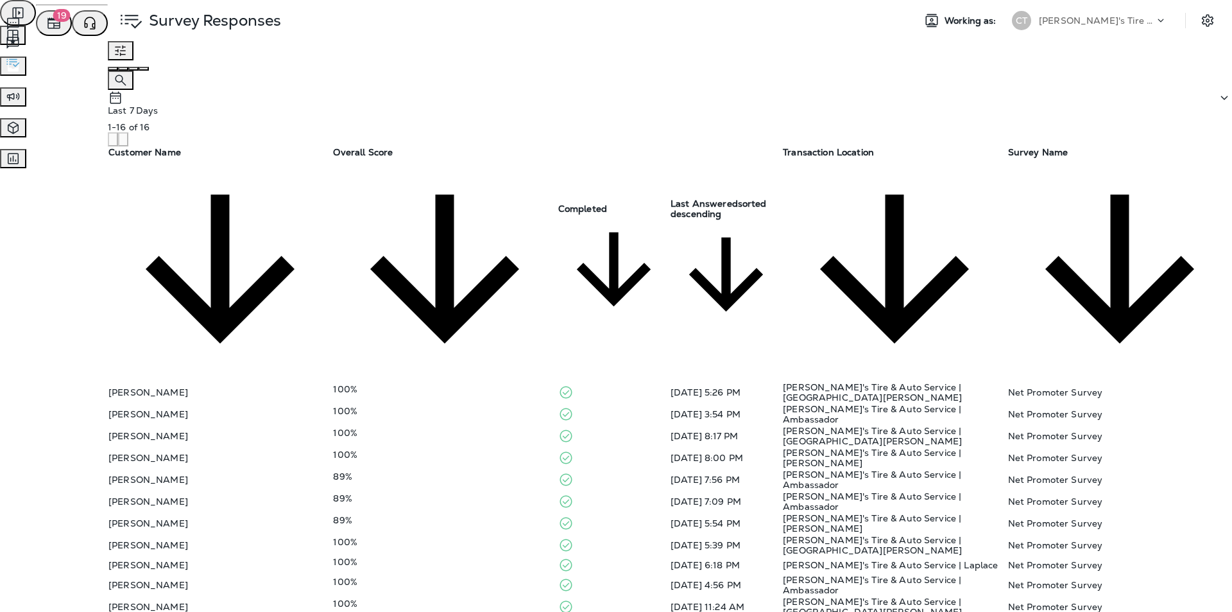
click at [56, 51] on div "Reviews" at bounding box center [30, 42] width 51 height 15
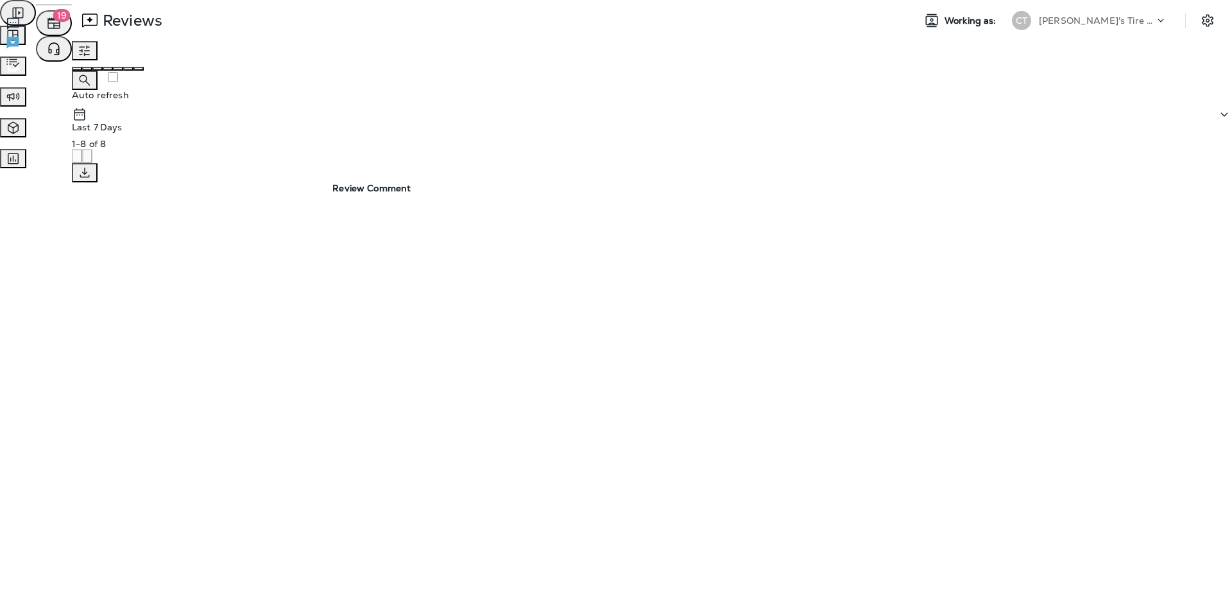
click at [101, 67] on span "Survey Responses" at bounding box center [61, 61] width 80 height 12
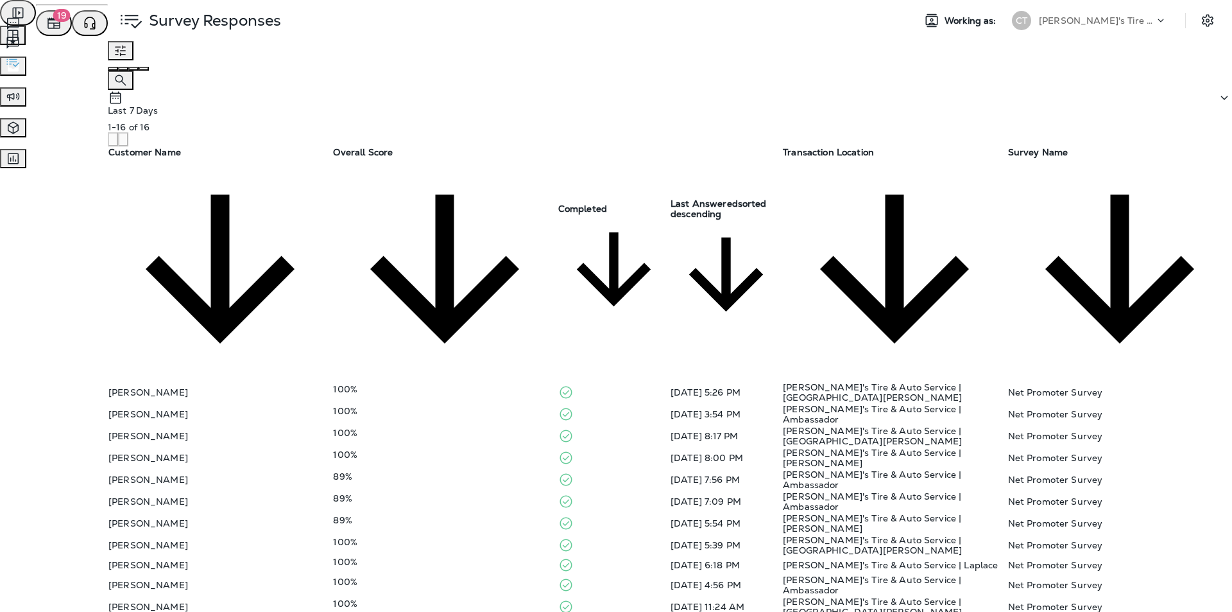
click at [85, 28] on span "Text Messages" at bounding box center [53, 23] width 64 height 12
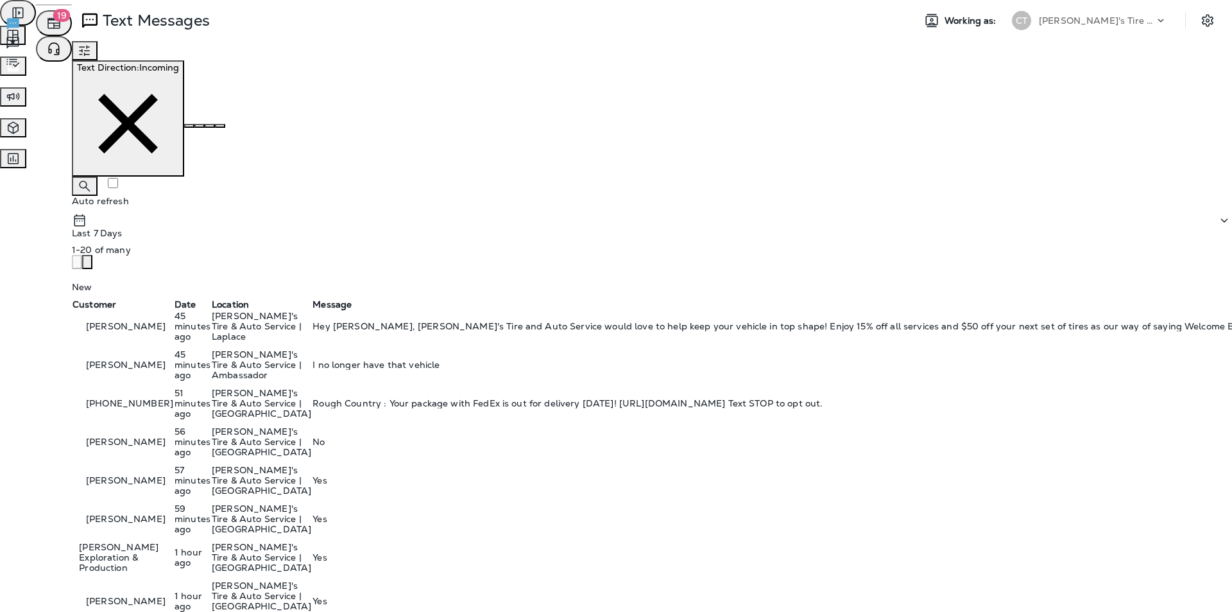
click at [101, 67] on span "Survey Responses" at bounding box center [61, 61] width 80 height 12
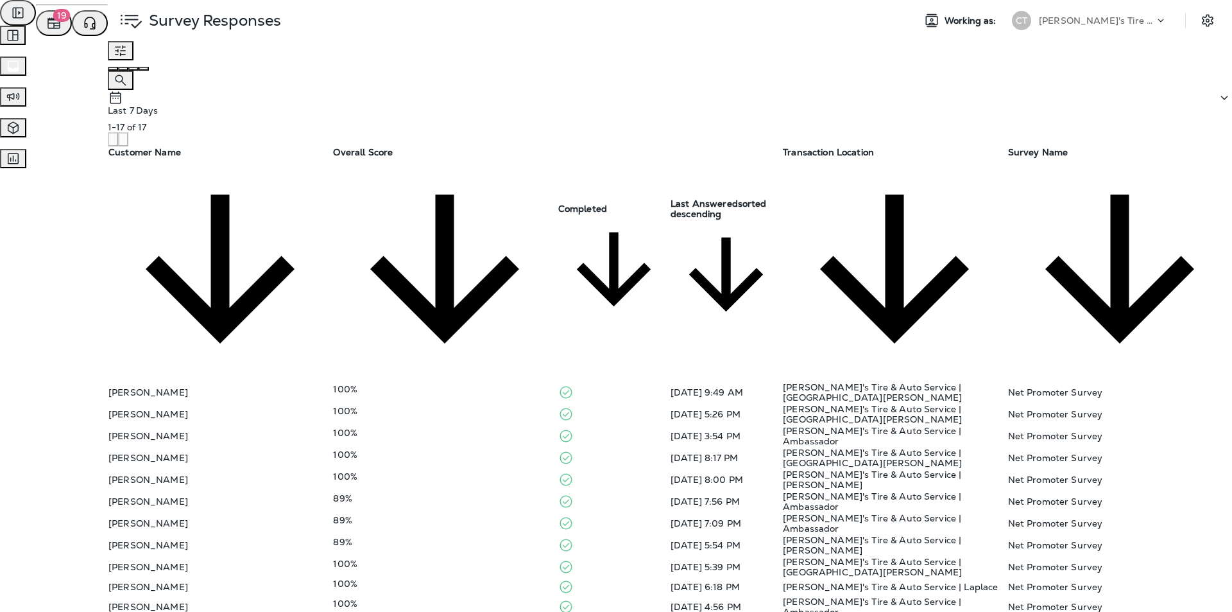
click at [457, 384] on div "100%" at bounding box center [444, 389] width 223 height 10
click at [5, 8] on icon "close" at bounding box center [5, 8] width 0 height 0
click at [85, 28] on span "Text Messages" at bounding box center [53, 23] width 64 height 12
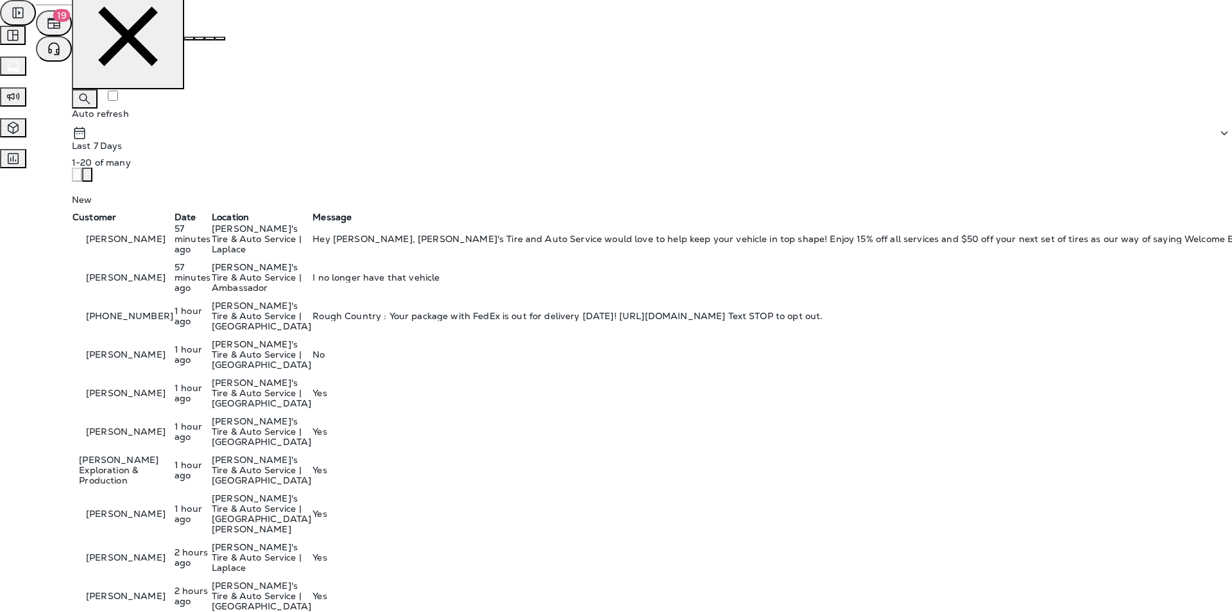
scroll to position [257, 0]
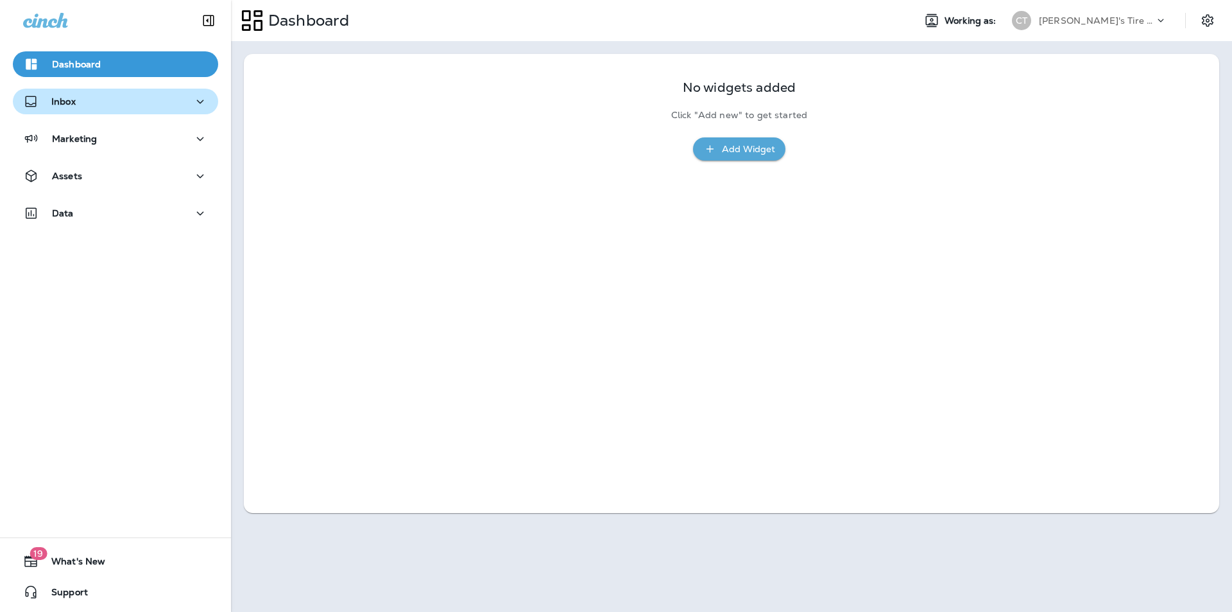
click at [93, 100] on div "Inbox" at bounding box center [115, 102] width 185 height 16
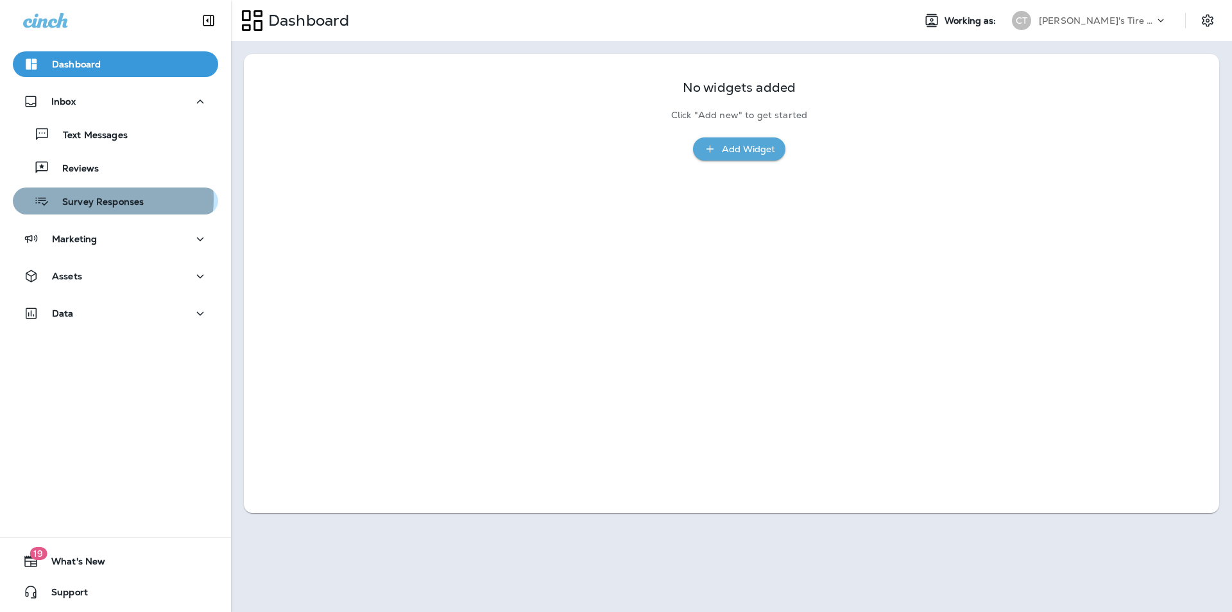
click at [97, 199] on p "Survey Responses" at bounding box center [96, 202] width 94 height 12
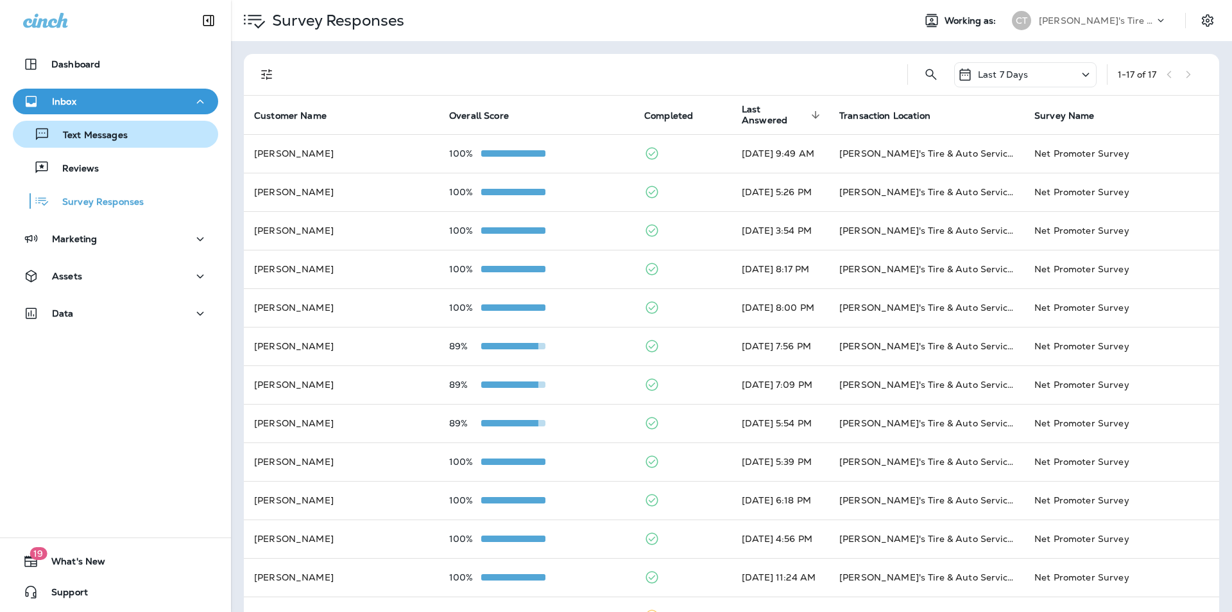
click at [101, 138] on p "Text Messages" at bounding box center [89, 136] width 78 height 12
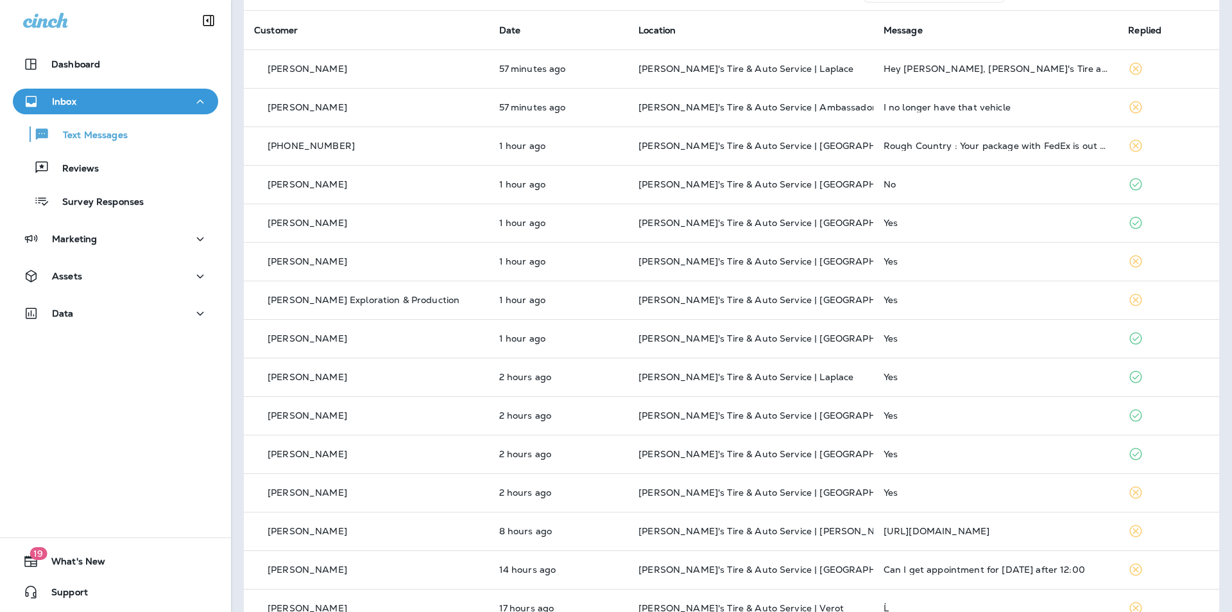
scroll to position [306, 0]
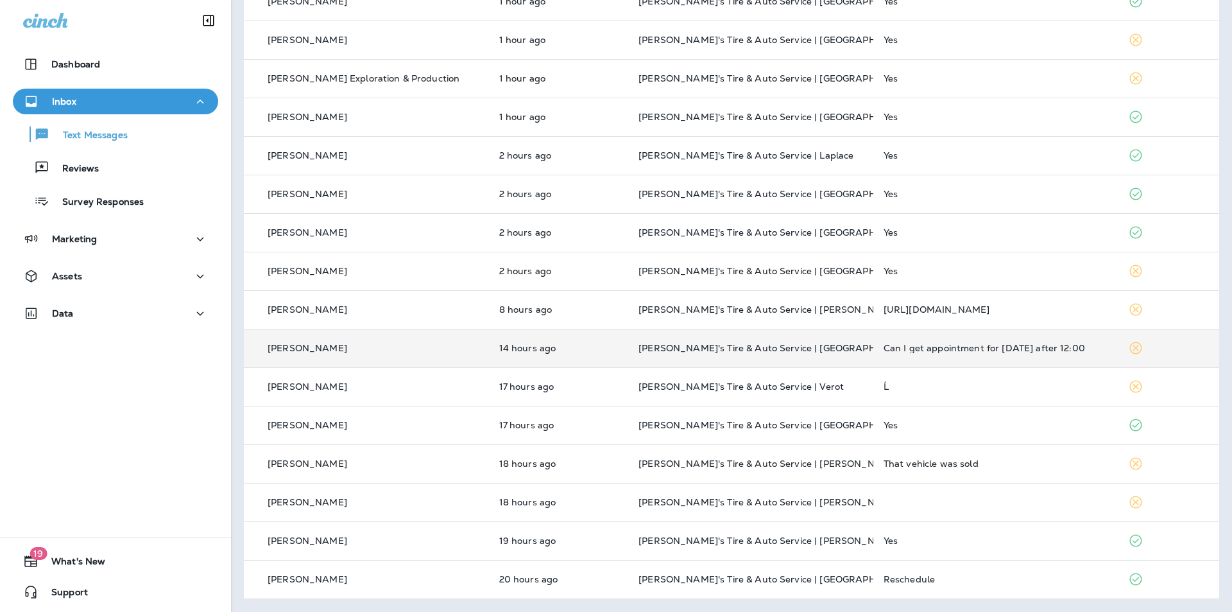
click at [1088, 344] on div "Can I get appointment for [DATE] after 12:00" at bounding box center [996, 348] width 225 height 10
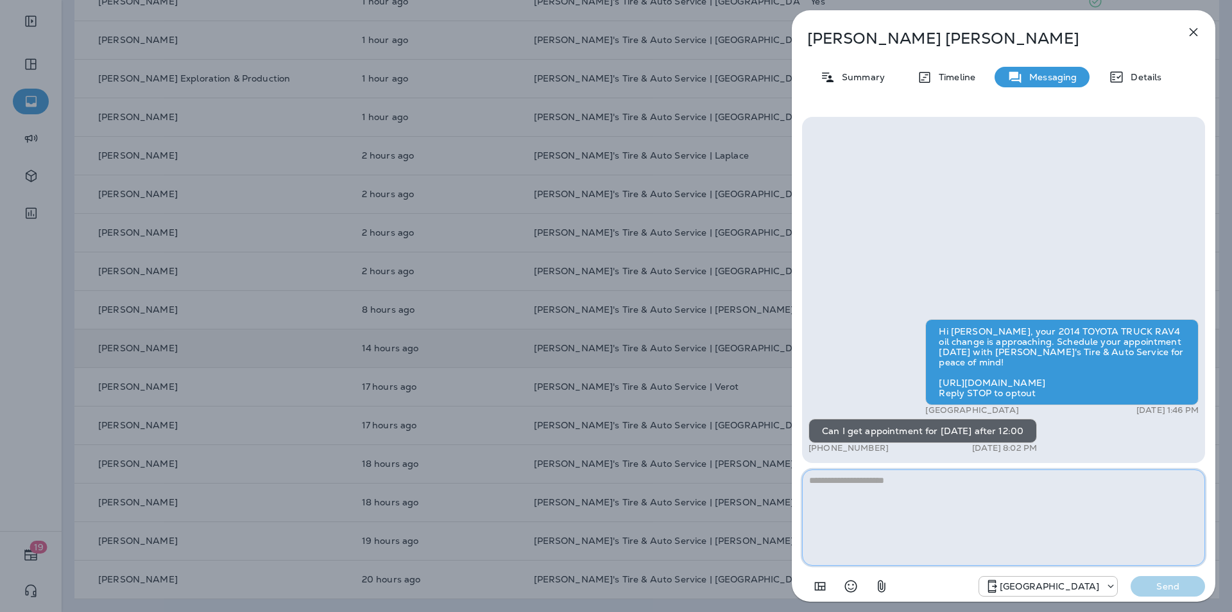
click at [837, 479] on textarea at bounding box center [1003, 517] width 403 height 96
type textarea "**********"
click at [1175, 585] on p "Send" at bounding box center [1168, 586] width 54 height 12
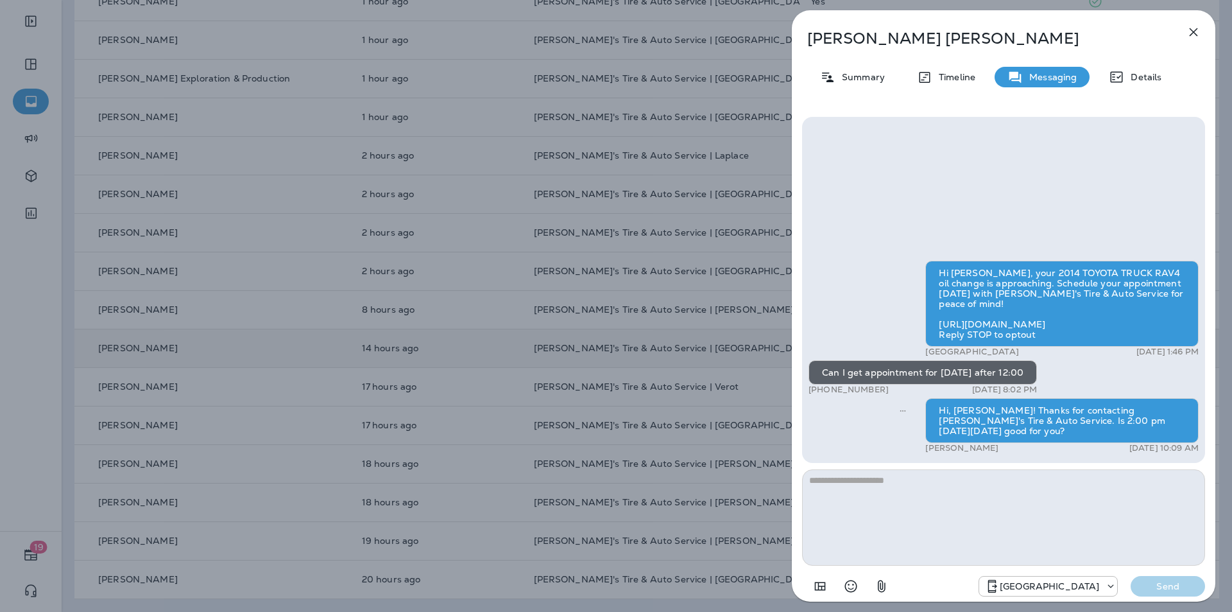
click at [1196, 31] on icon "button" at bounding box center [1193, 31] width 15 height 15
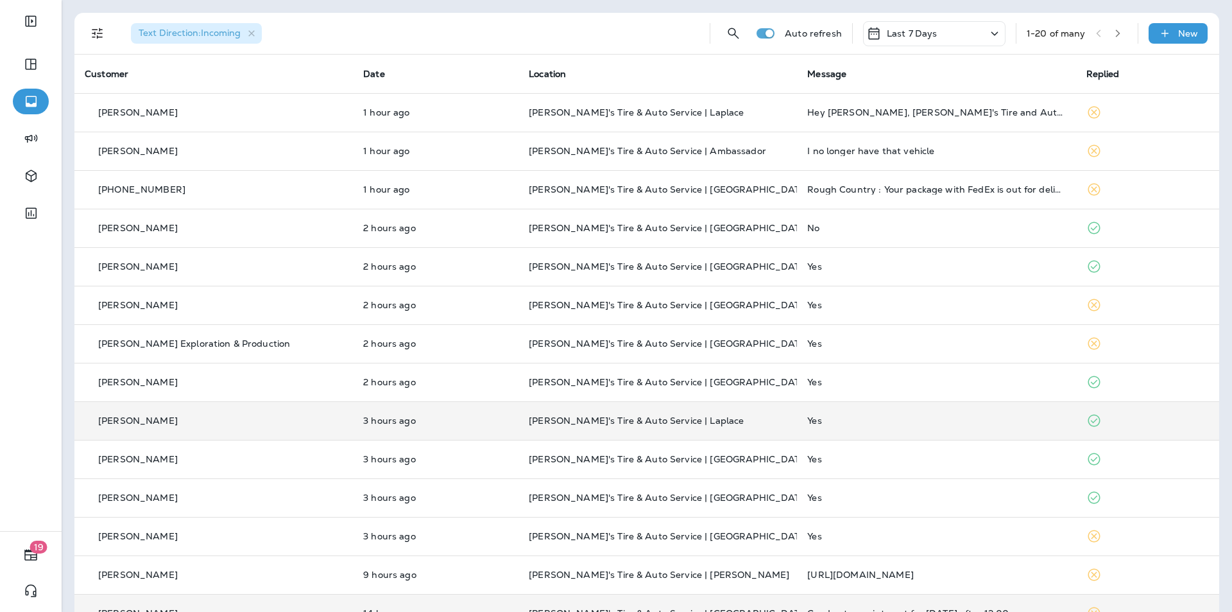
scroll to position [306, 0]
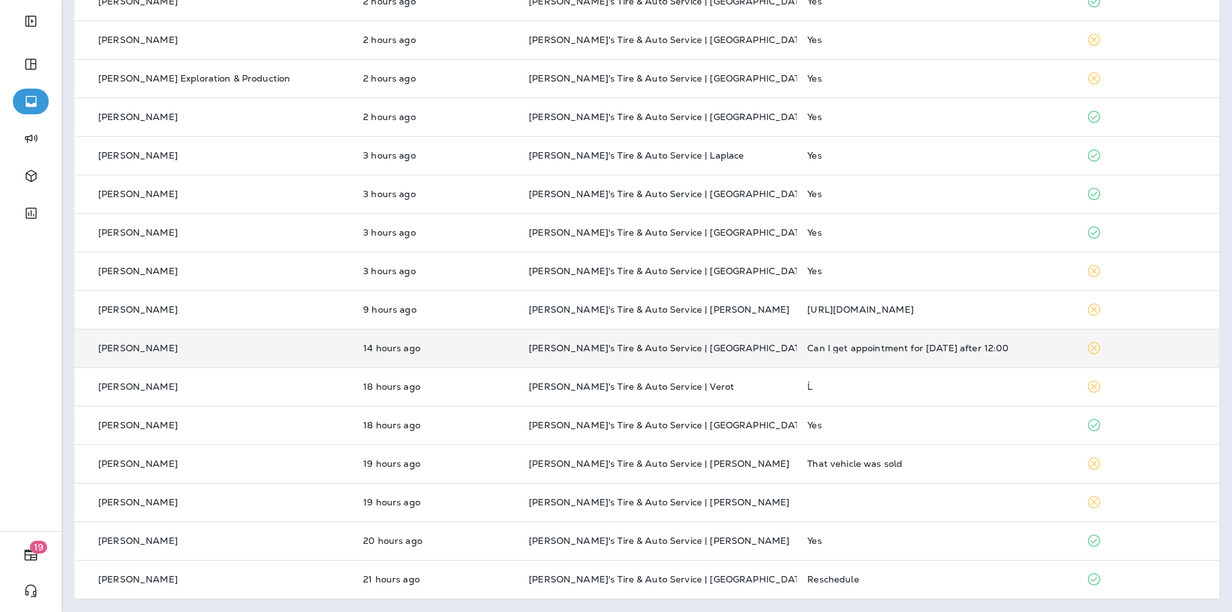
click at [1032, 346] on div "Can I get appointment for [DATE] after 12:00" at bounding box center [937, 348] width 258 height 10
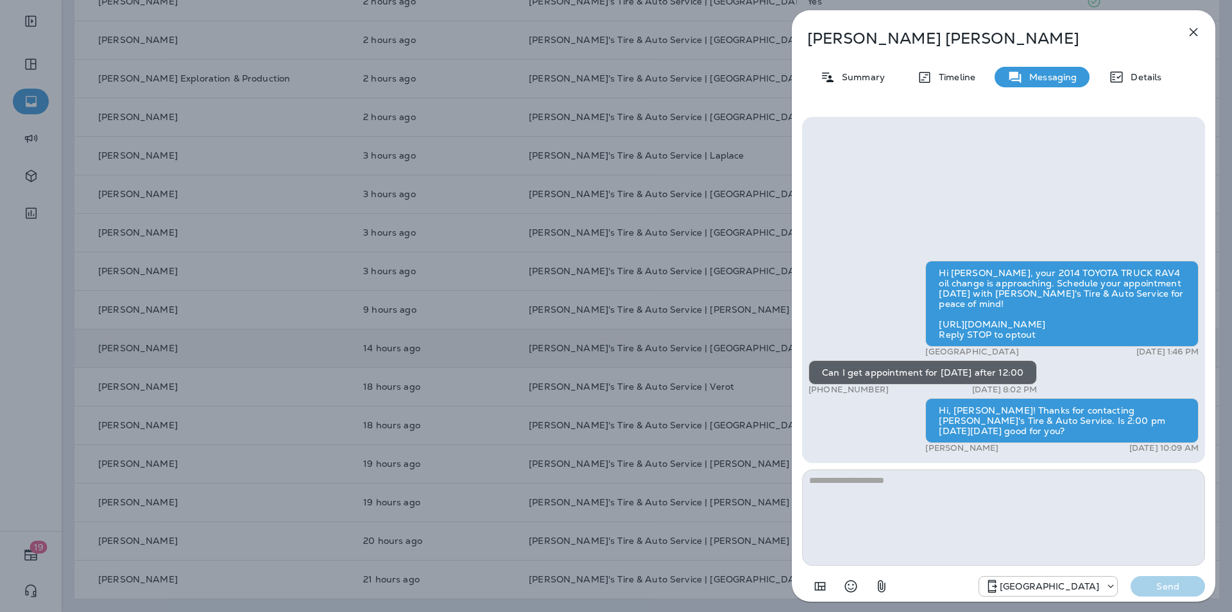
click at [1196, 31] on icon "button" at bounding box center [1194, 32] width 8 height 8
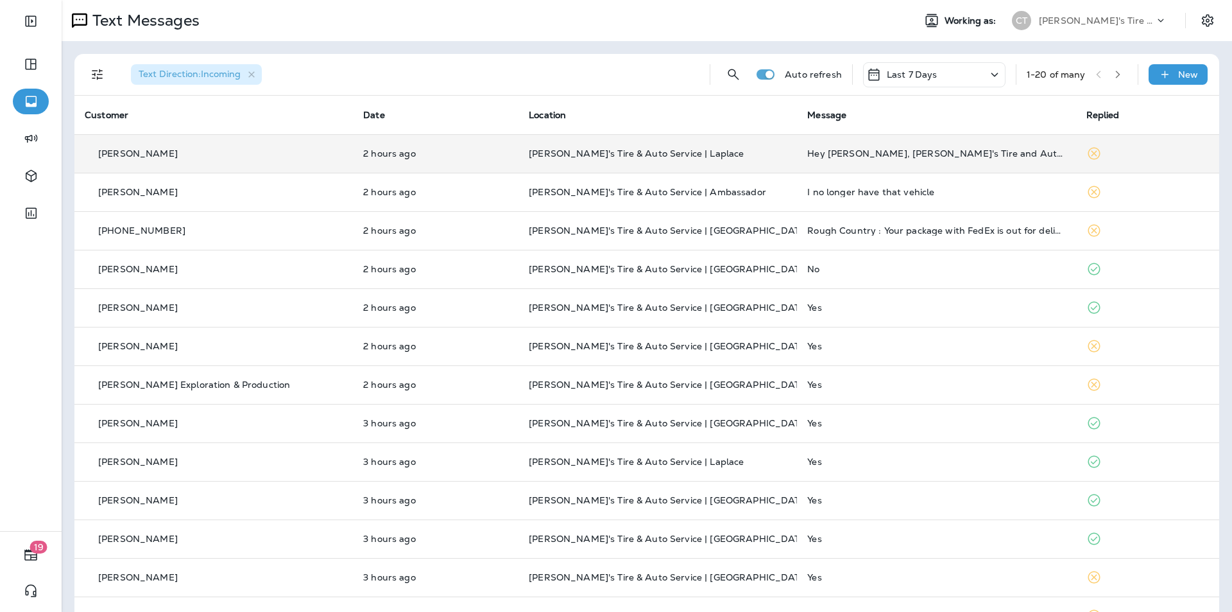
click at [734, 153] on p "[PERSON_NAME]'s Tire & Auto Service | Laplace" at bounding box center [658, 153] width 258 height 10
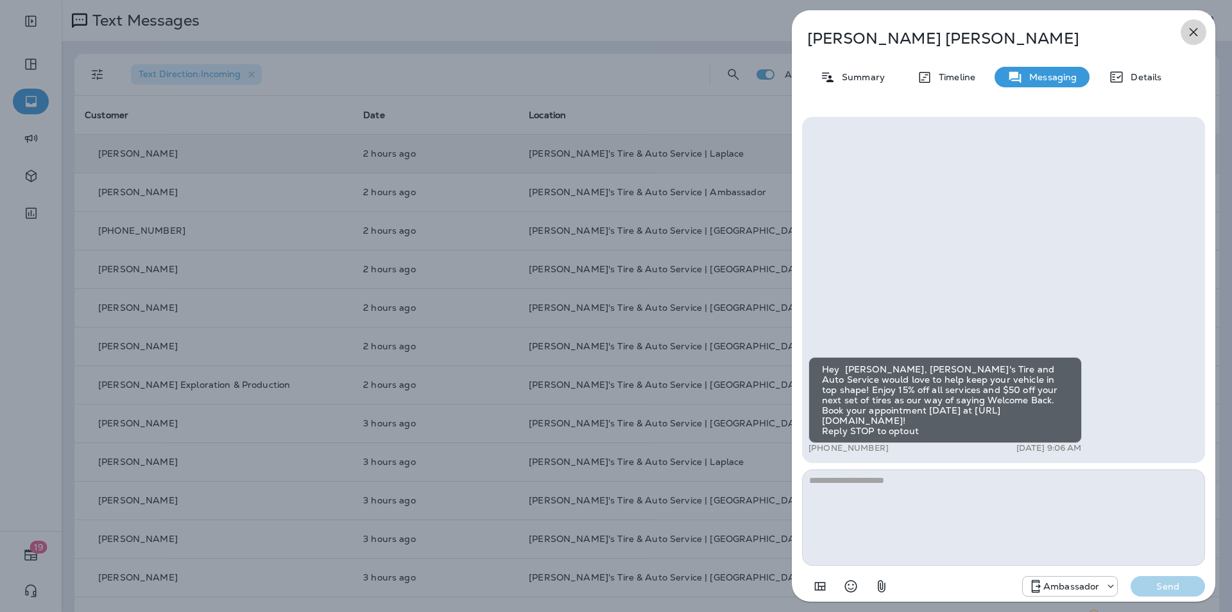
click at [1198, 25] on icon "button" at bounding box center [1193, 31] width 15 height 15
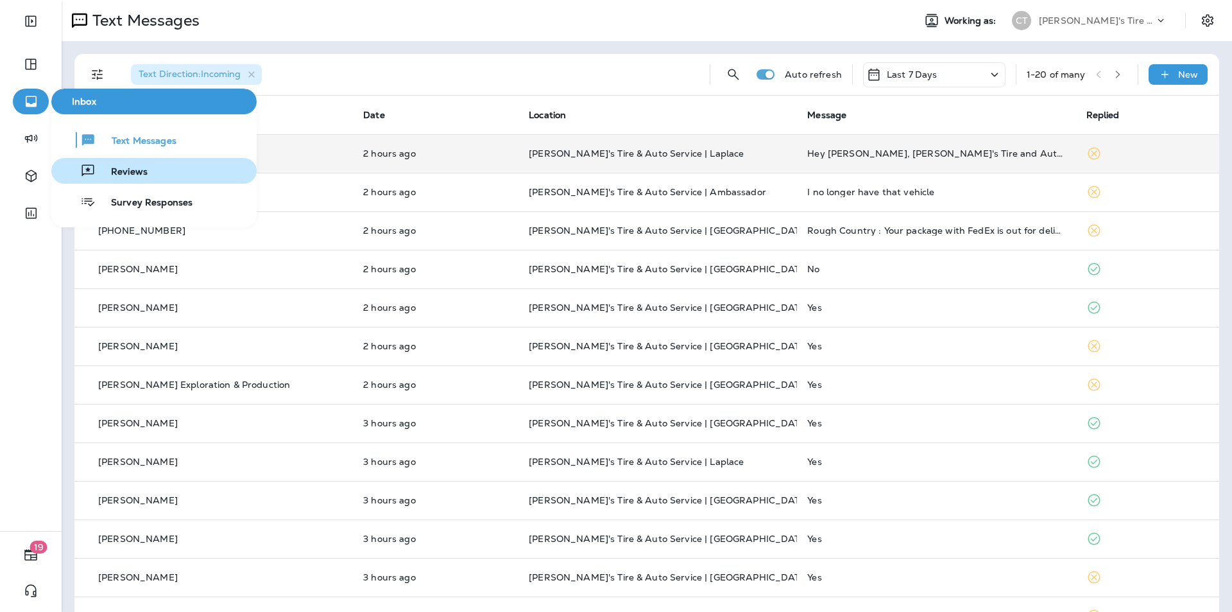
click at [119, 171] on span "Reviews" at bounding box center [122, 172] width 52 height 12
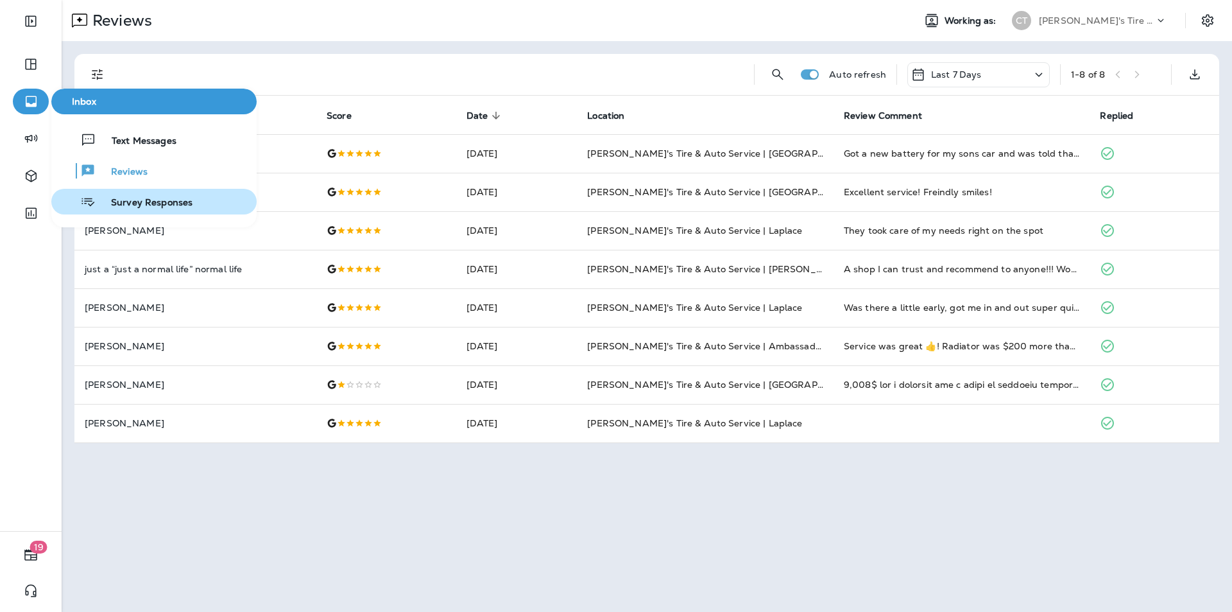
click at [146, 200] on span "Survey Responses" at bounding box center [144, 203] width 97 height 12
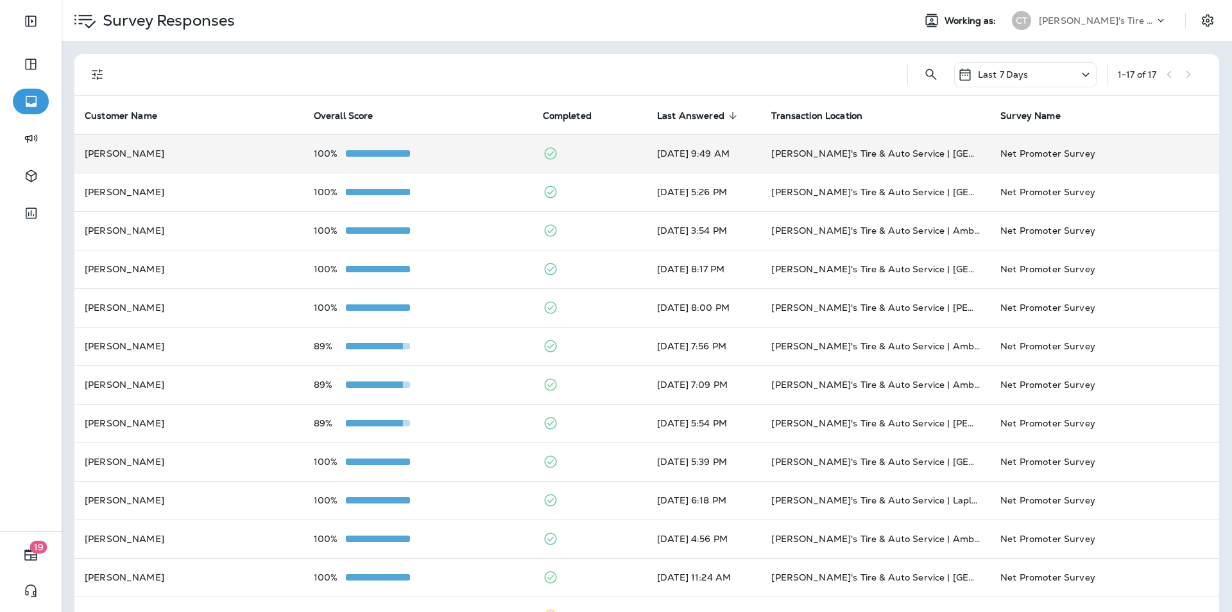
click at [456, 150] on div "100%" at bounding box center [418, 153] width 209 height 10
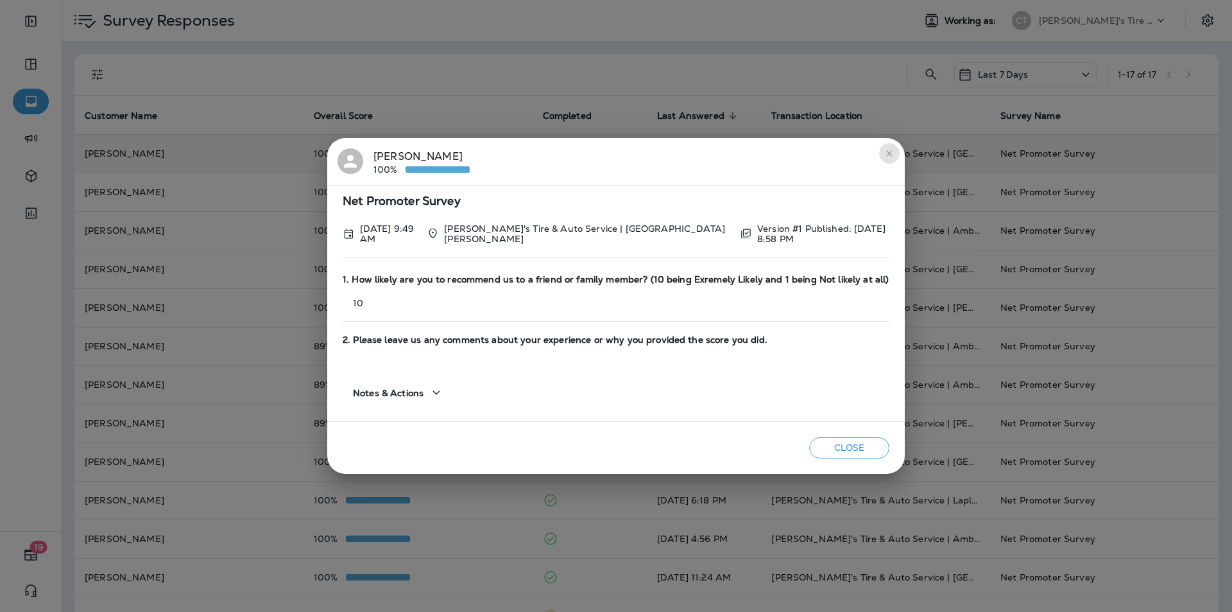
click at [889, 156] on icon "close" at bounding box center [889, 153] width 6 height 6
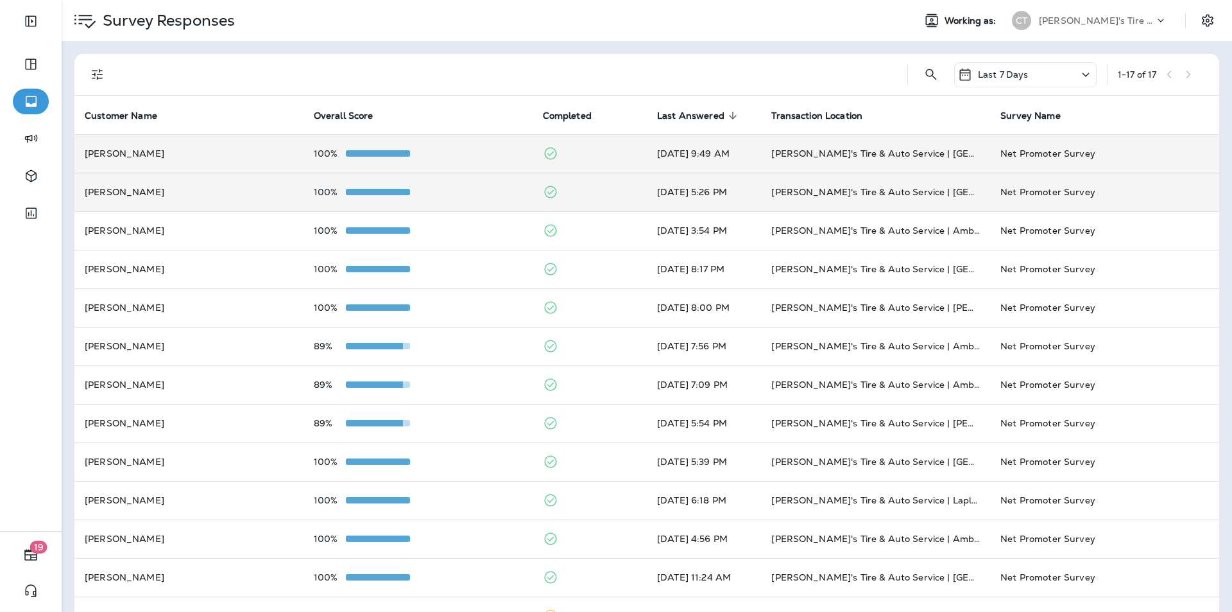
click at [463, 190] on div "100%" at bounding box center [418, 192] width 209 height 10
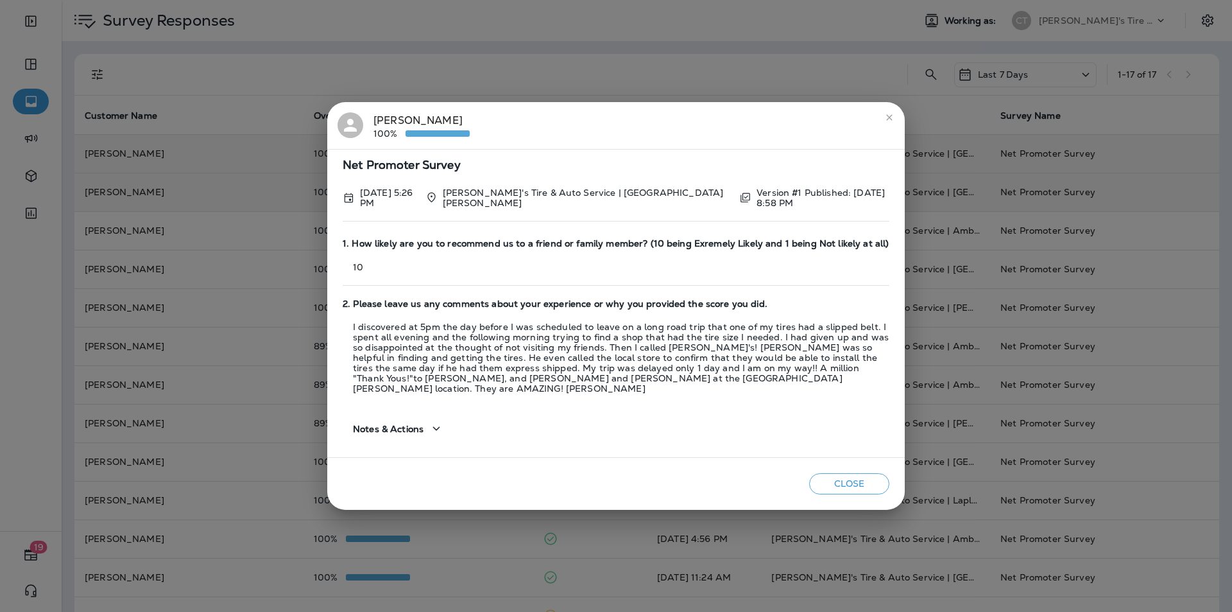
click at [891, 123] on icon "close" at bounding box center [890, 117] width 10 height 10
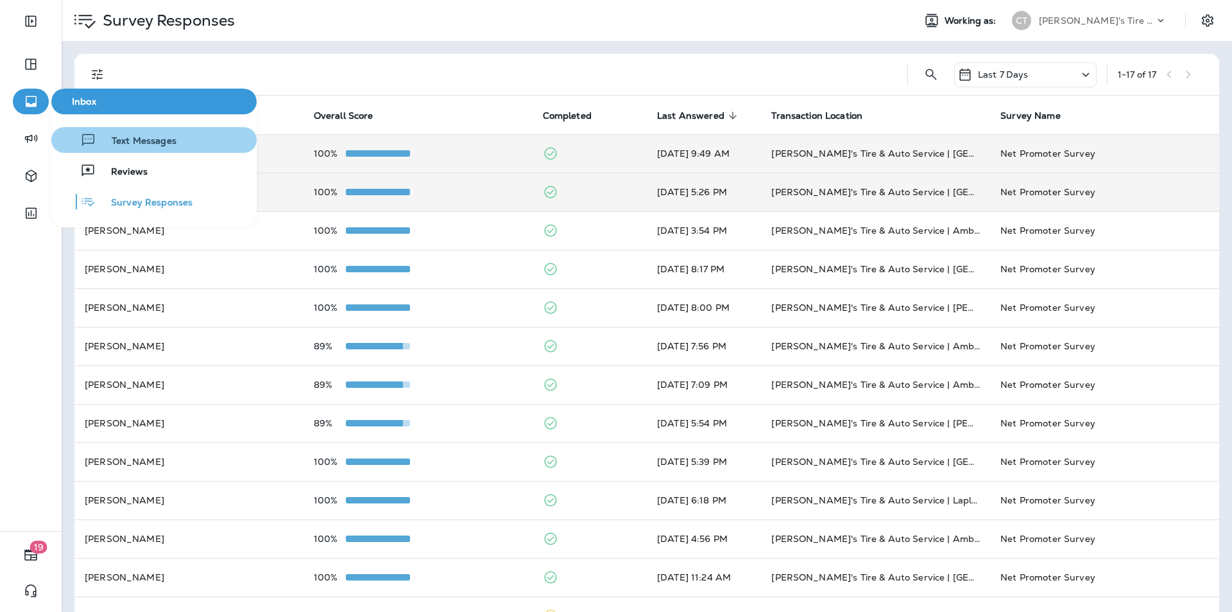
click at [134, 141] on span "Text Messages" at bounding box center [136, 141] width 80 height 12
